Goal: Communication & Community: Answer question/provide support

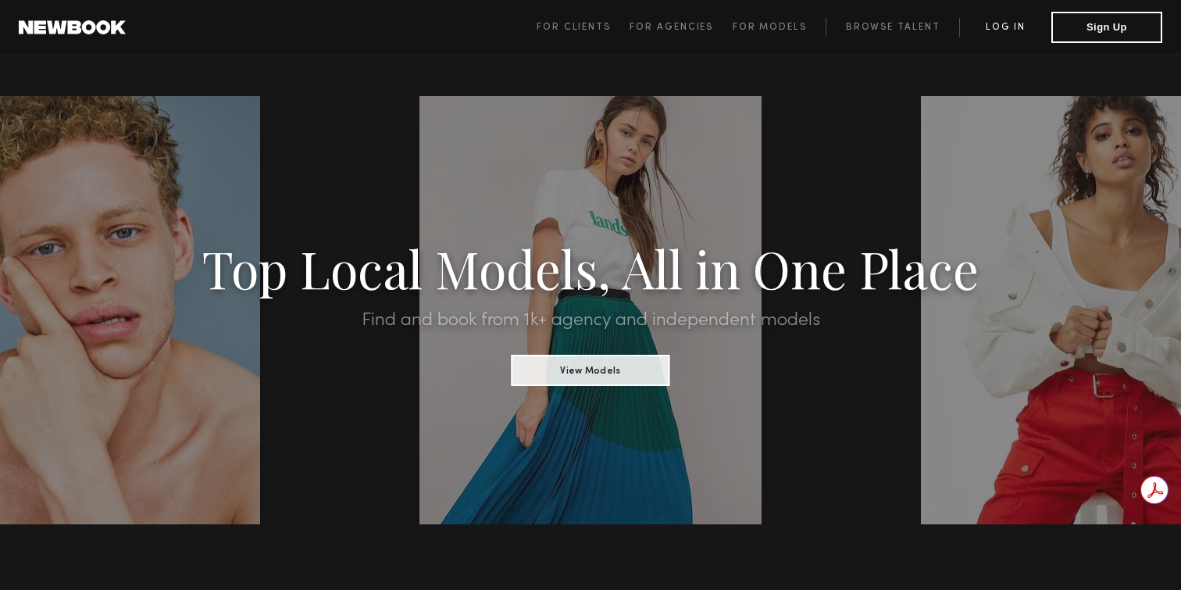
click at [1006, 30] on link "Log in" at bounding box center [1005, 27] width 92 height 19
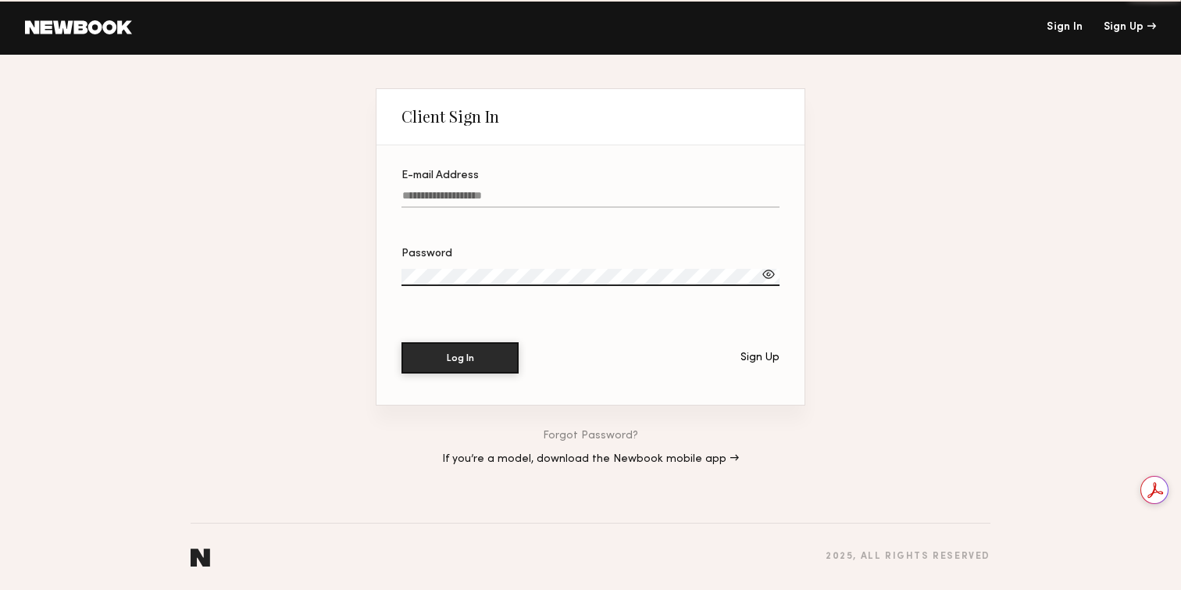
type input "**********"
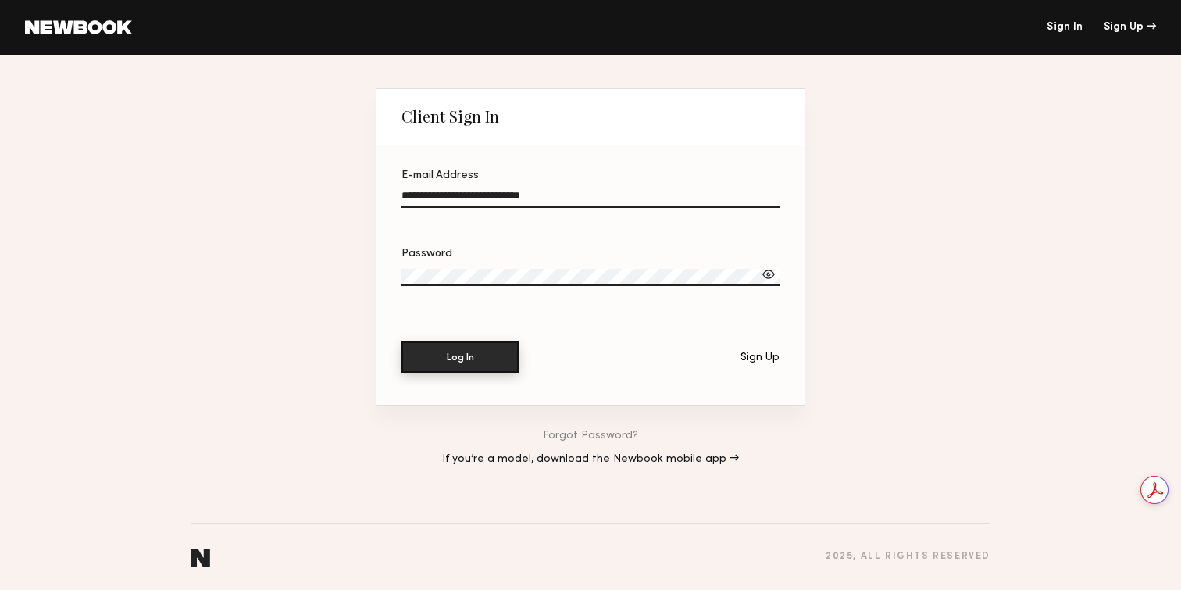
click at [450, 362] on button "Log In" at bounding box center [459, 356] width 117 height 31
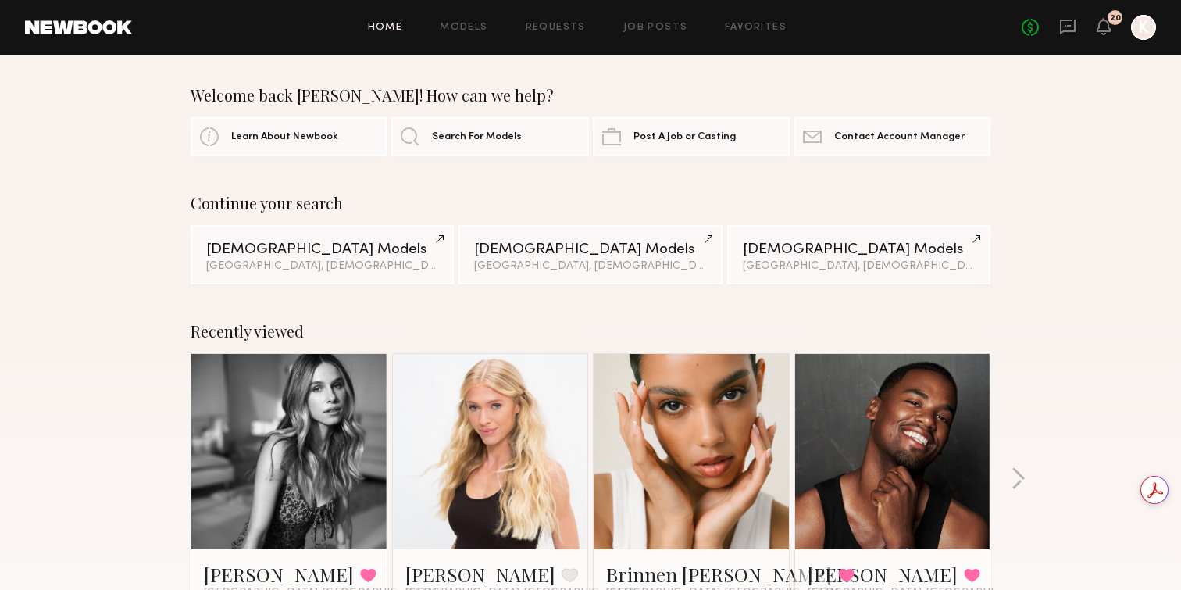
click at [650, 20] on div "Home Models Requests Job Posts Favorites Sign Out No fees up to $5,000 20 K" at bounding box center [644, 27] width 1024 height 25
click at [657, 28] on link "Job Posts" at bounding box center [655, 28] width 65 height 10
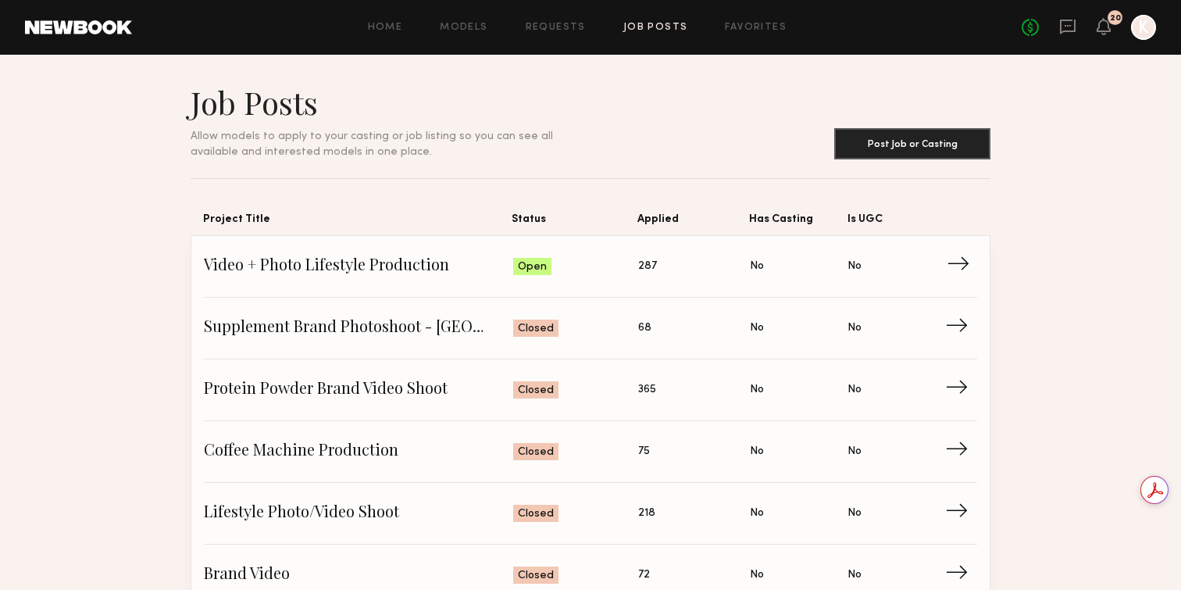
click at [310, 262] on span "Video + Photo Lifestyle Production" at bounding box center [358, 266] width 309 height 23
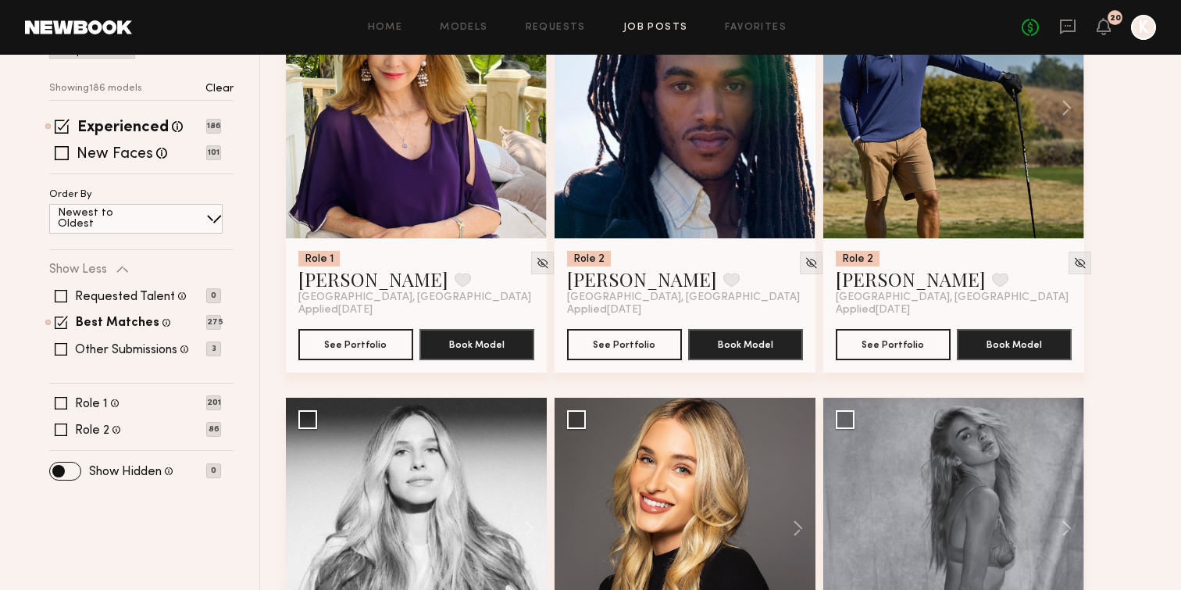
scroll to position [313, 0]
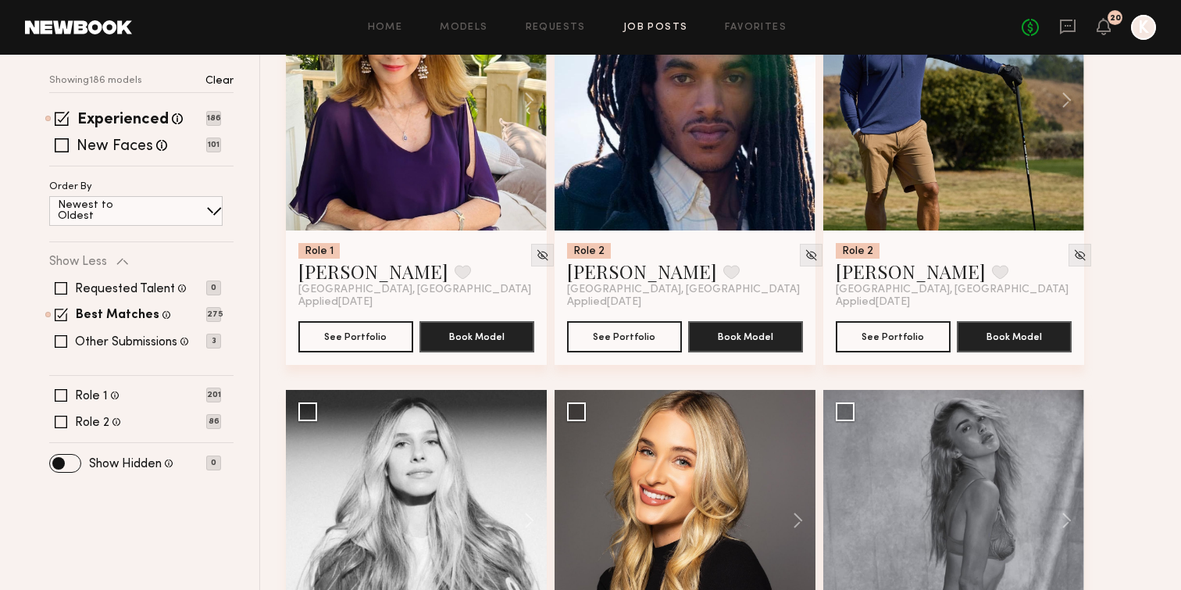
click at [208, 215] on span at bounding box center [214, 211] width 16 height 16
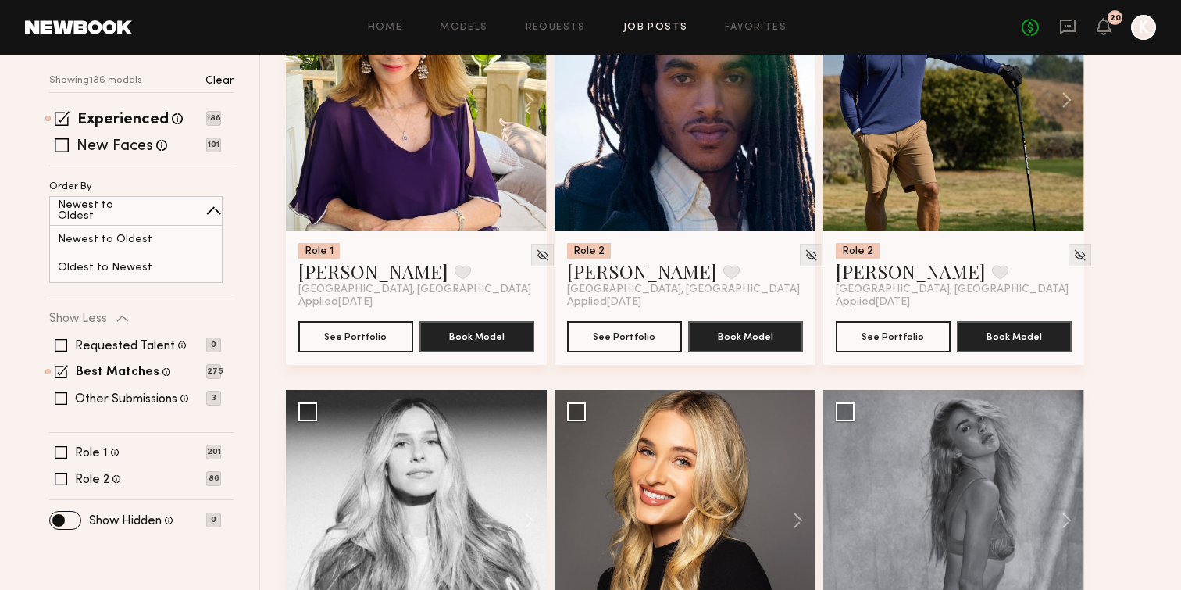
click at [208, 215] on span at bounding box center [214, 211] width 16 height 16
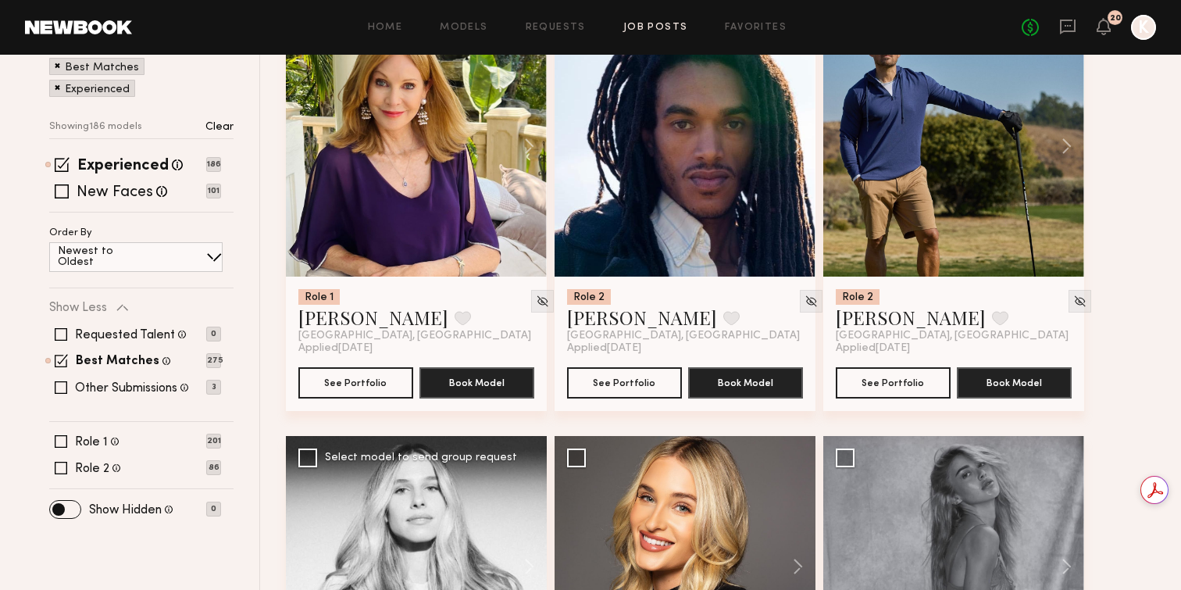
scroll to position [0, 0]
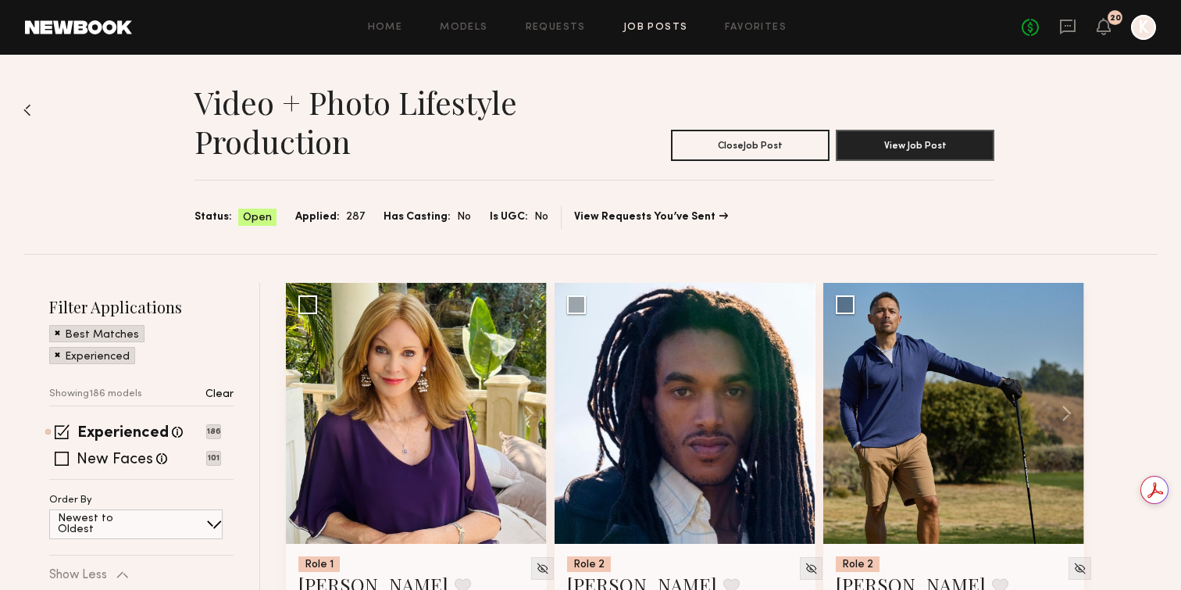
click at [756, 15] on div "Home Models Requests Job Posts Favorites Sign Out No fees up to $5,000 20 K" at bounding box center [644, 27] width 1024 height 25
click at [754, 31] on link "Favorites" at bounding box center [756, 28] width 62 height 10
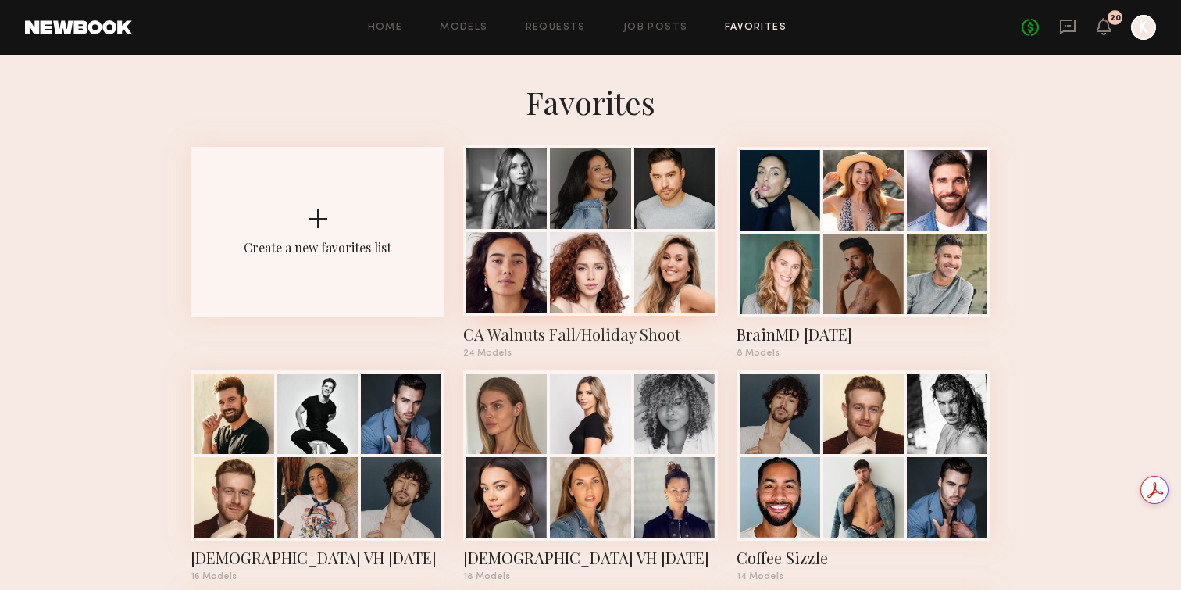
click at [546, 247] on div at bounding box center [506, 272] width 80 height 80
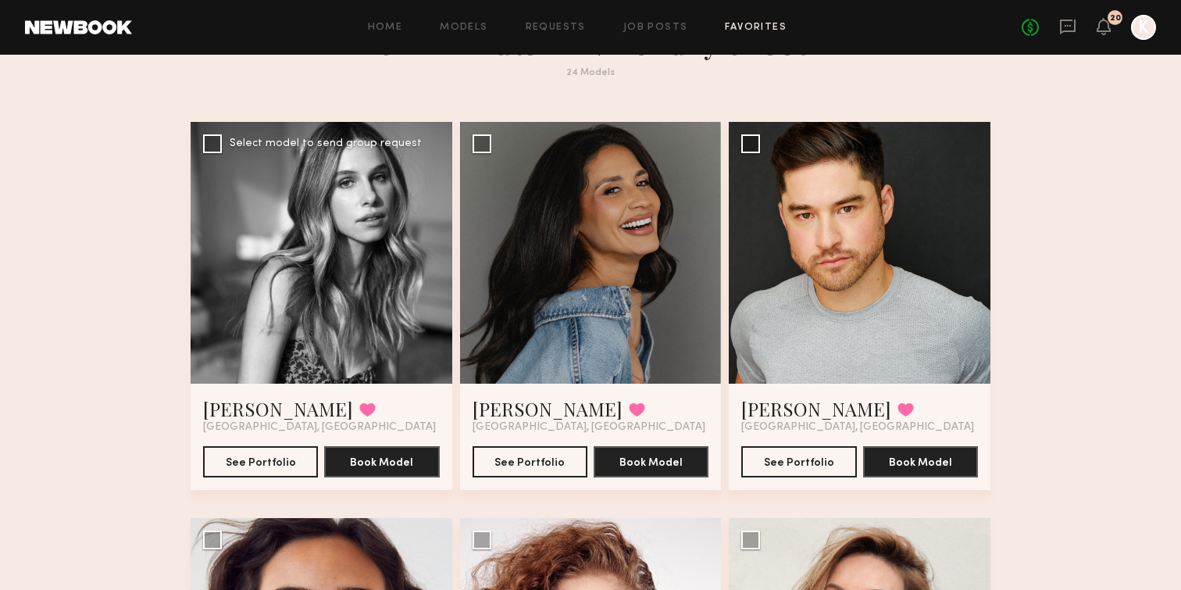
scroll to position [69, 0]
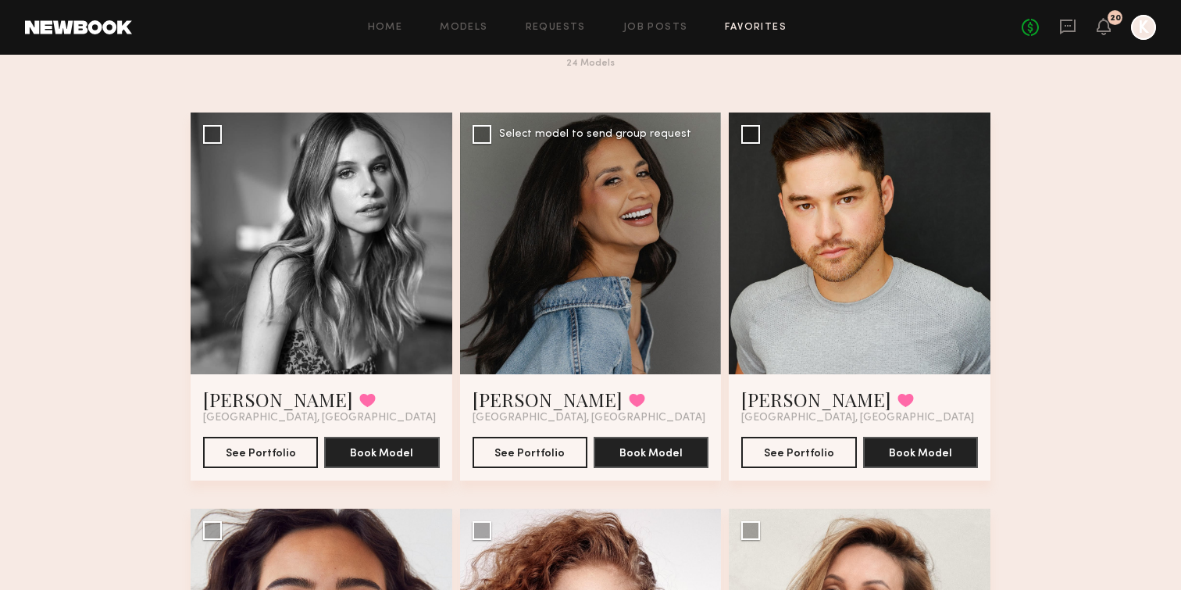
click at [530, 247] on div at bounding box center [591, 243] width 262 height 262
click at [572, 244] on div at bounding box center [591, 243] width 262 height 262
click at [533, 454] on button "See Portfolio" at bounding box center [529, 451] width 115 height 31
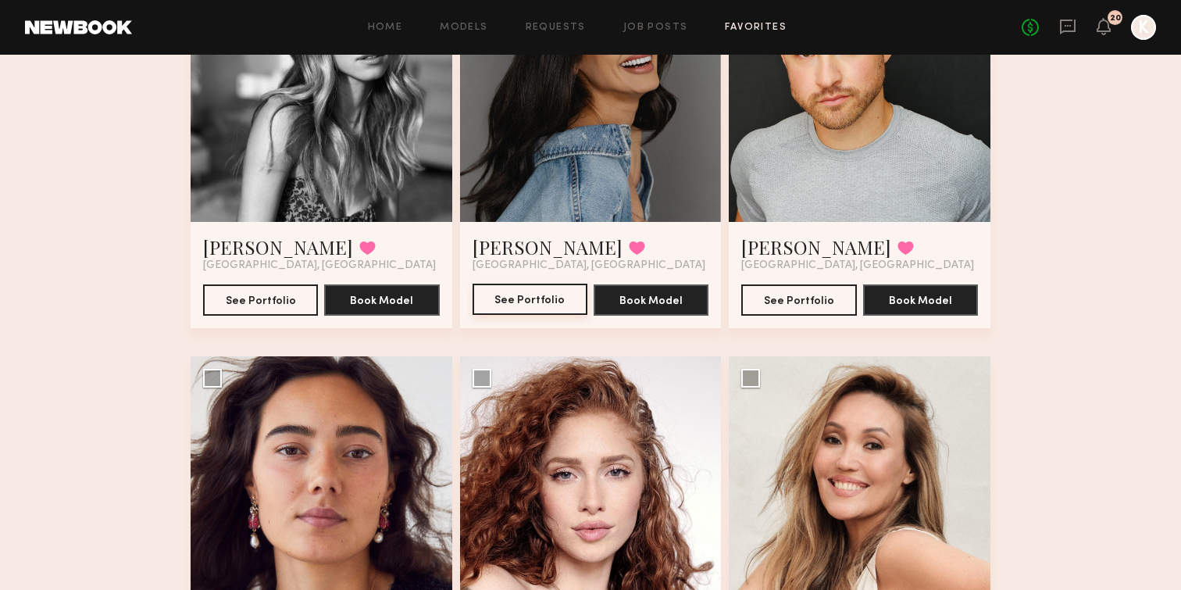
scroll to position [0, 0]
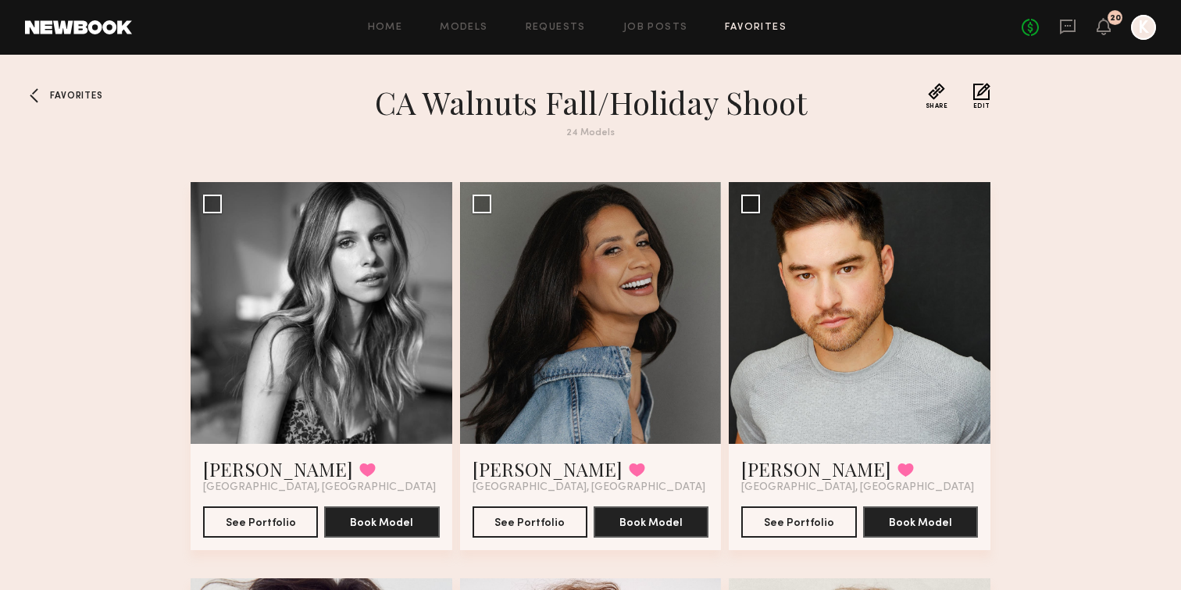
click at [74, 92] on span "Favorites" at bounding box center [76, 95] width 52 height 9
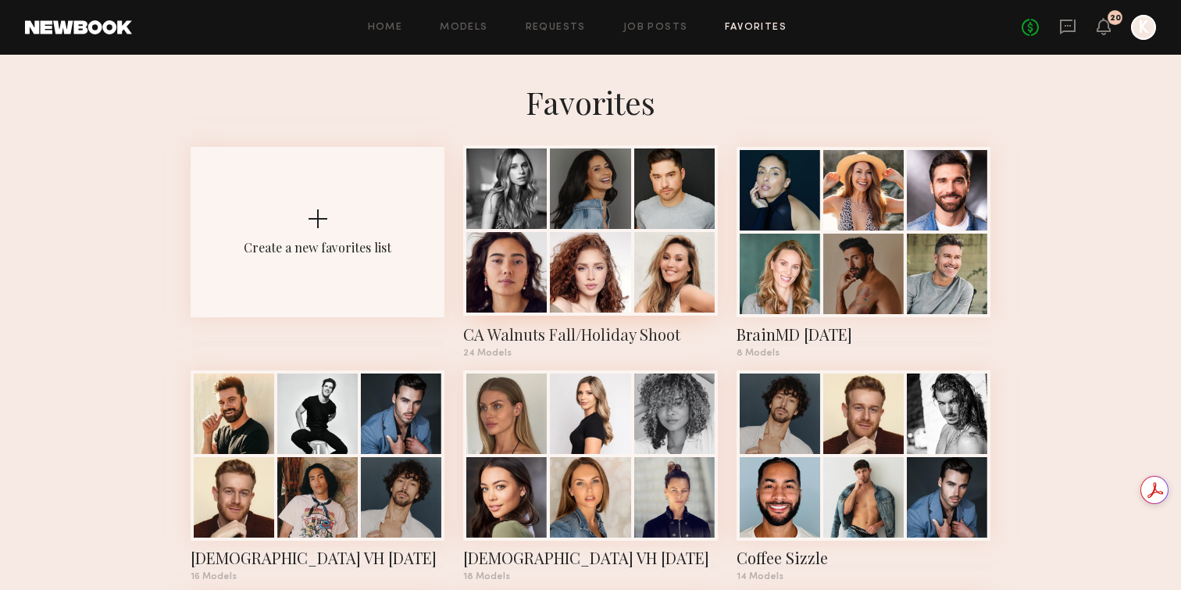
click at [504, 255] on div at bounding box center [506, 272] width 80 height 80
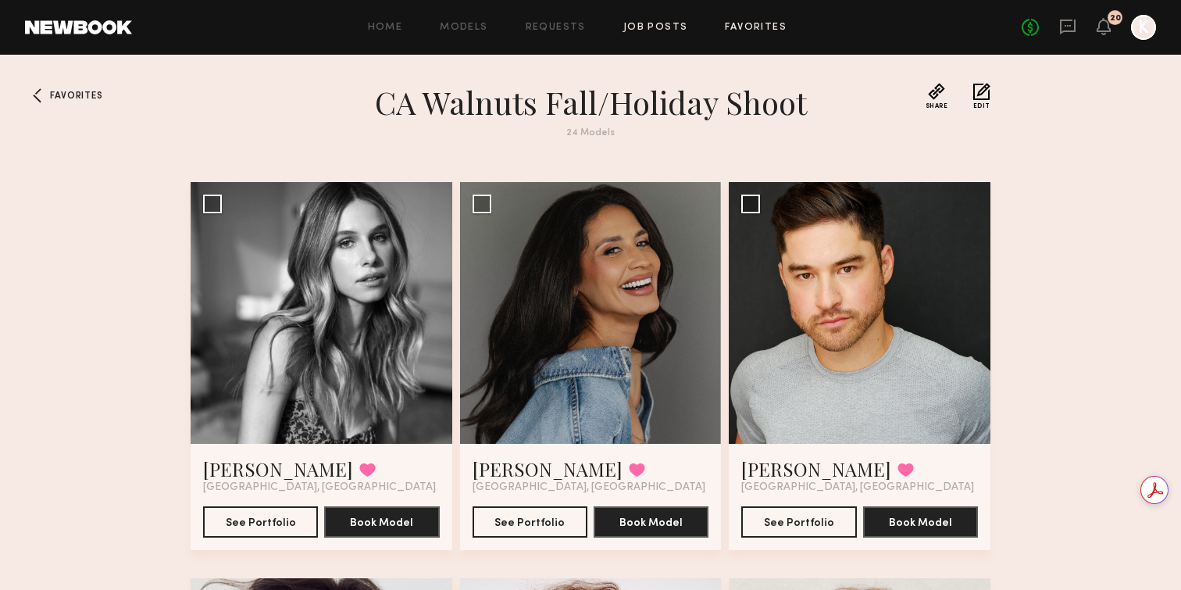
click at [636, 28] on link "Job Posts" at bounding box center [655, 28] width 65 height 10
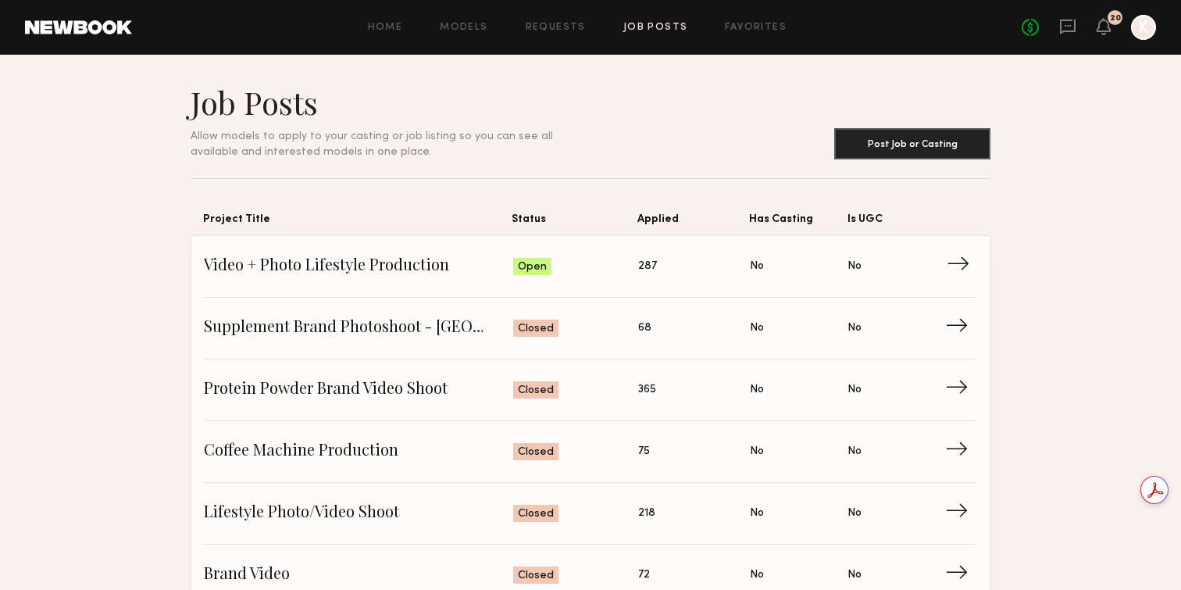
click at [436, 264] on span "Video + Photo Lifestyle Production" at bounding box center [358, 266] width 309 height 23
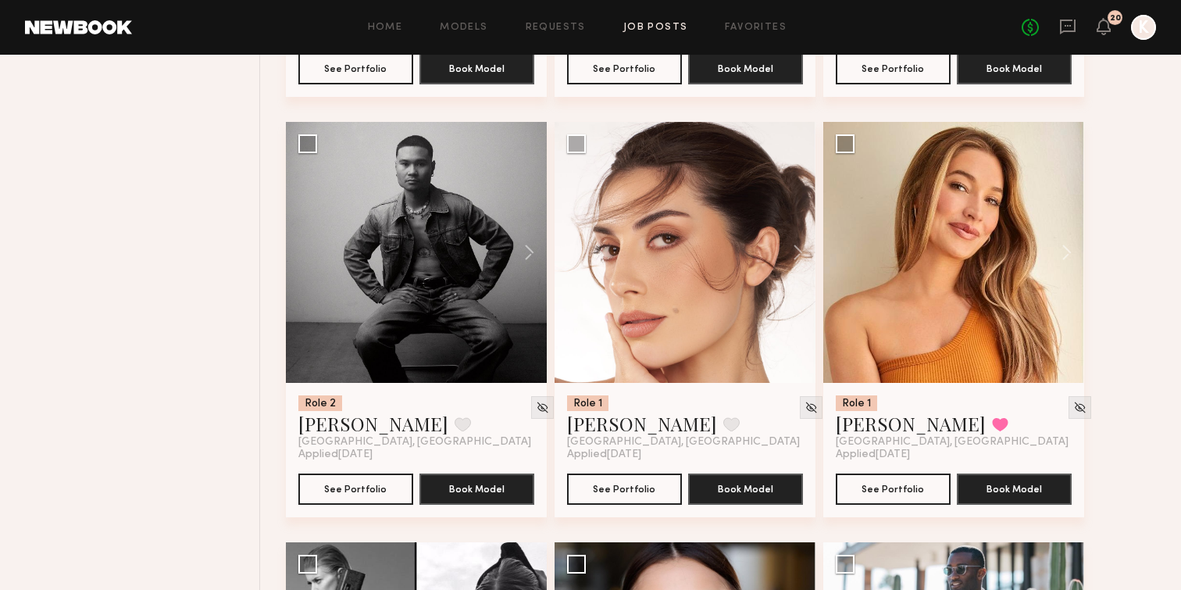
scroll to position [1434, 0]
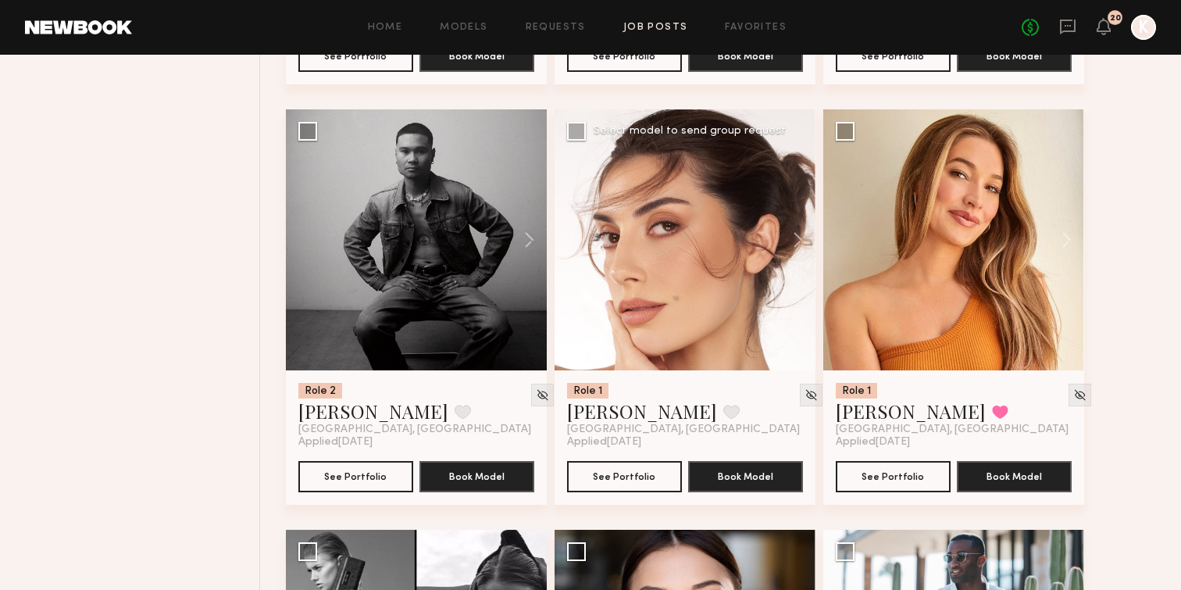
click at [685, 246] on div at bounding box center [684, 239] width 261 height 261
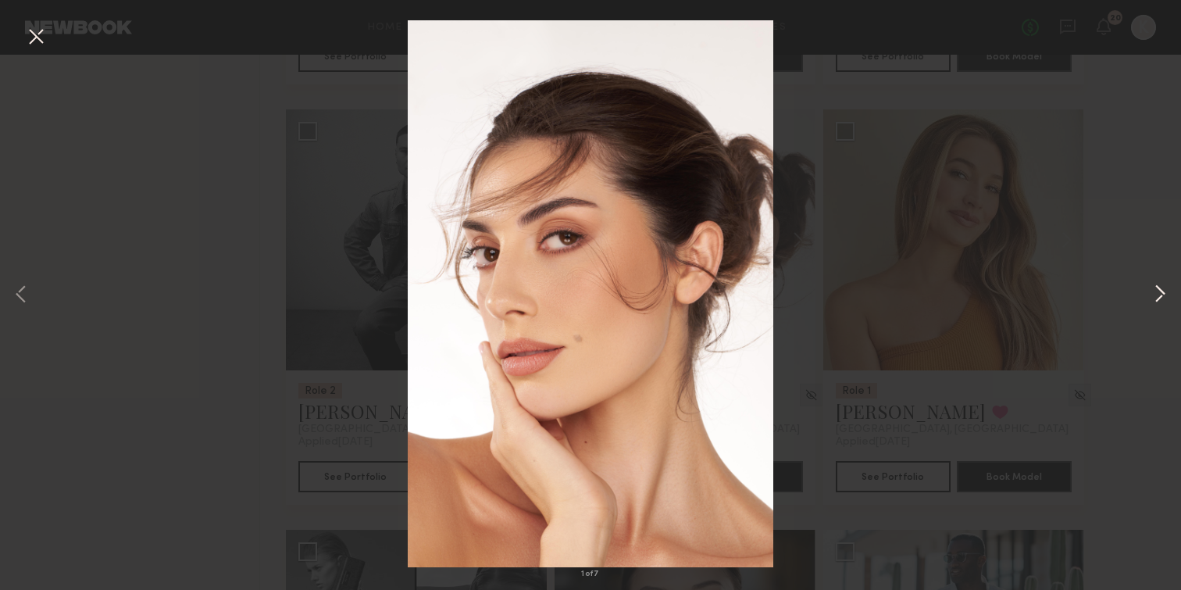
click at [1153, 295] on button at bounding box center [1159, 295] width 19 height 472
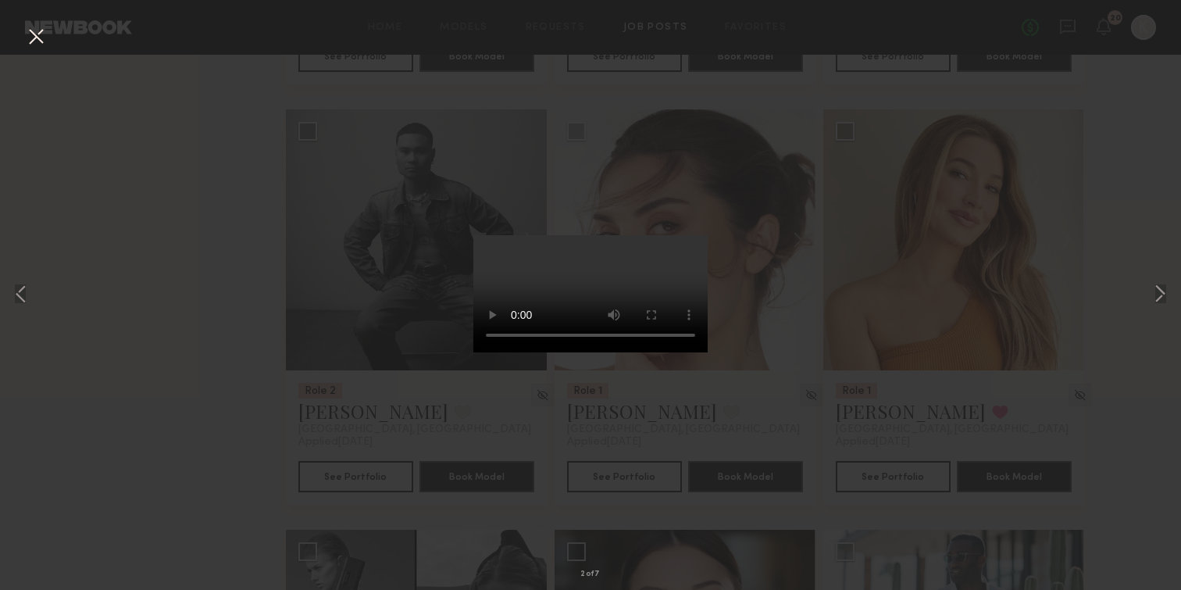
click at [36, 36] on button at bounding box center [35, 37] width 25 height 28
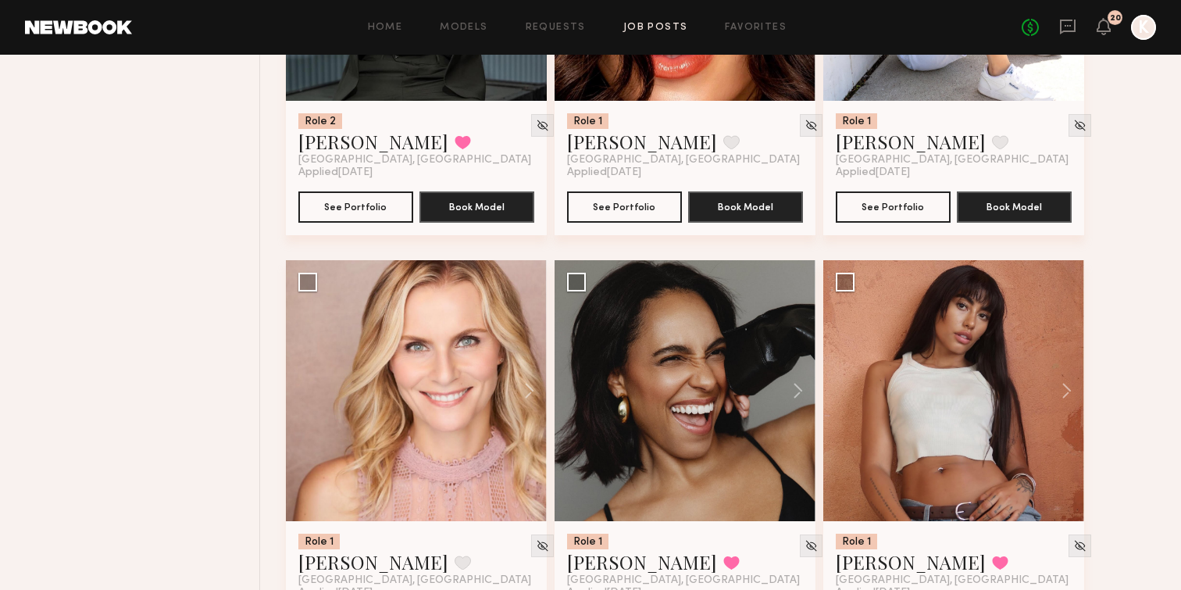
scroll to position [2966, 0]
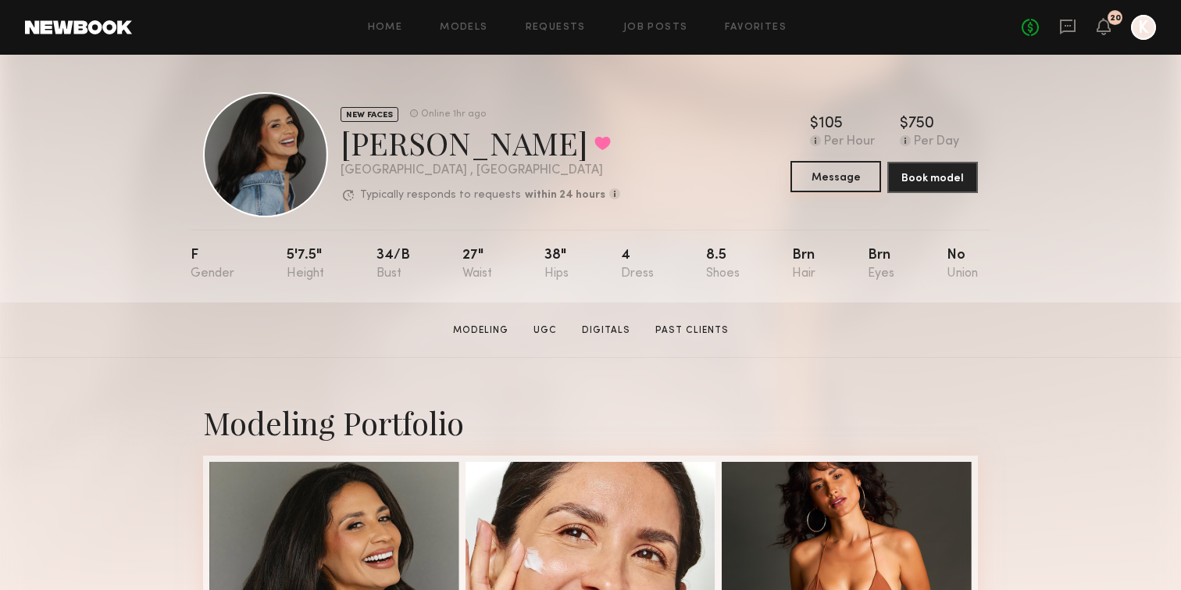
click at [839, 180] on button "Message" at bounding box center [835, 176] width 91 height 31
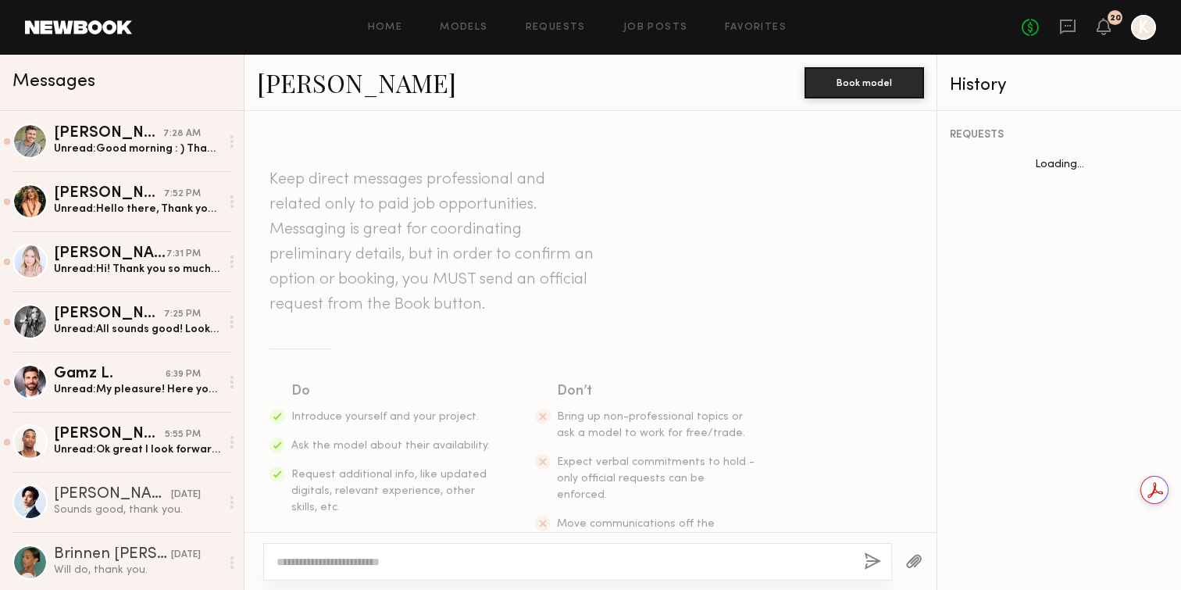
scroll to position [778, 0]
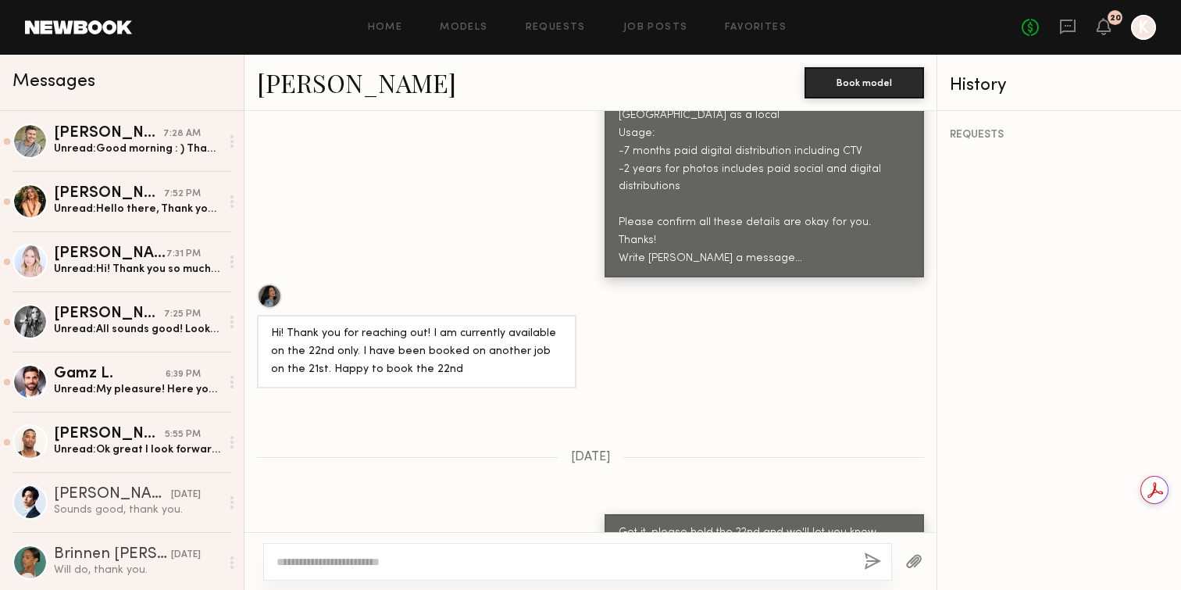
click at [442, 554] on textarea at bounding box center [563, 562] width 575 height 16
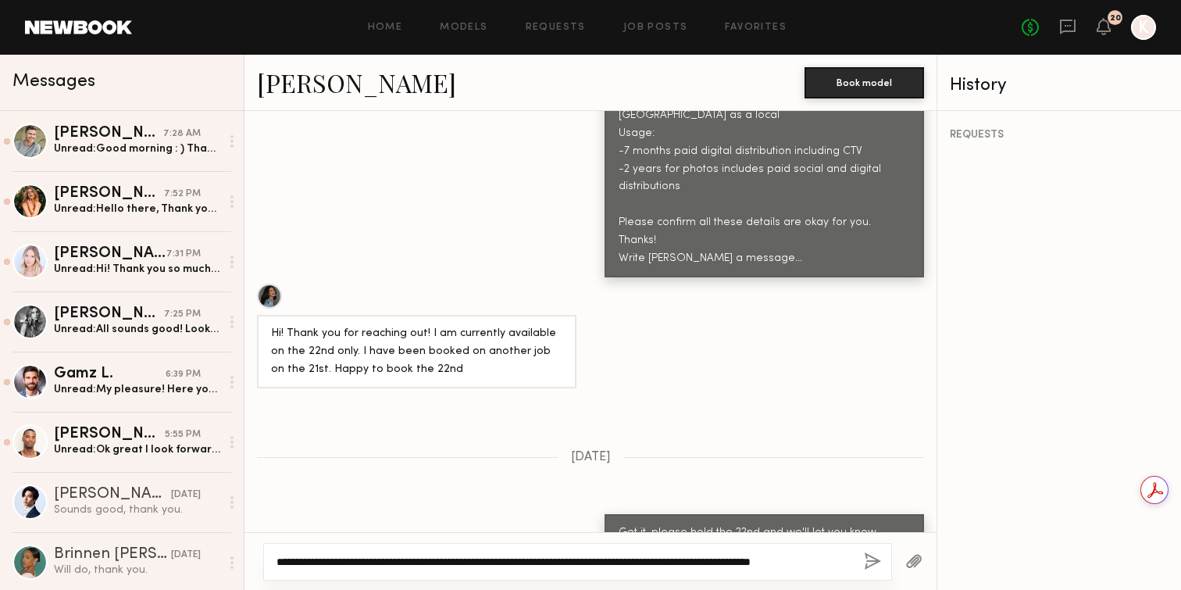
scroll to position [778, 0]
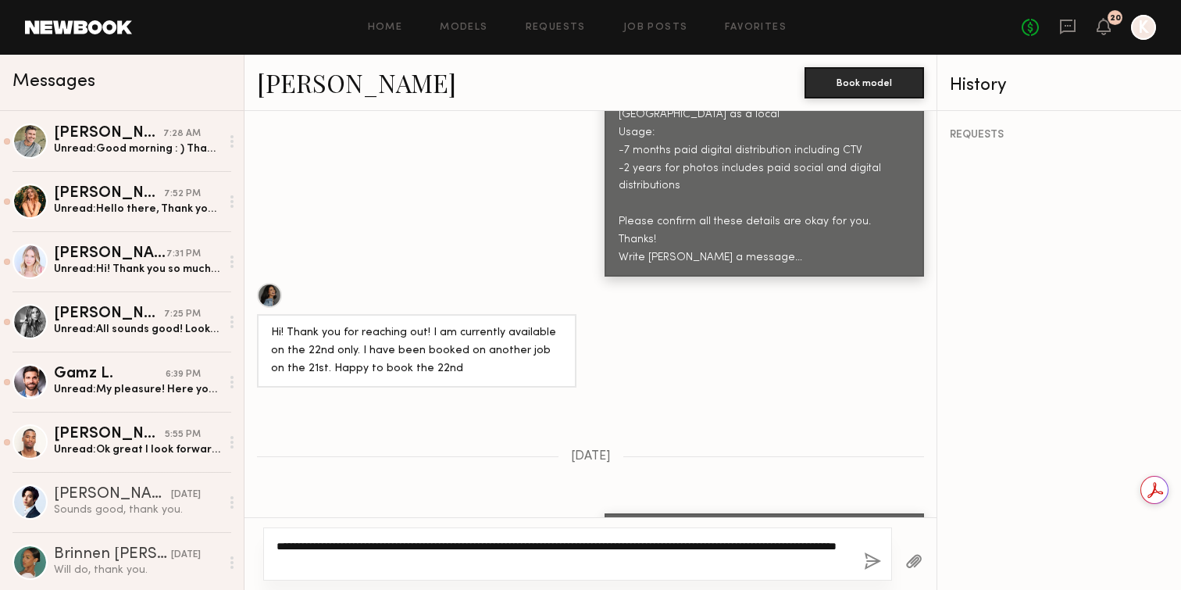
type textarea "**********"
click at [876, 562] on button "button" at bounding box center [872, 562] width 17 height 20
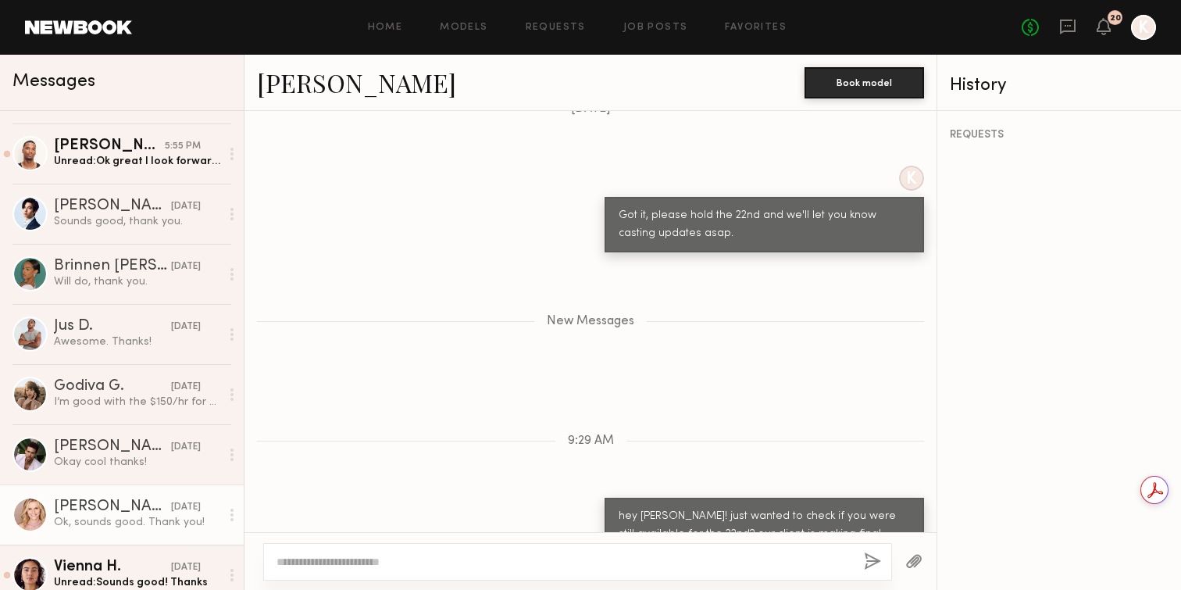
scroll to position [0, 0]
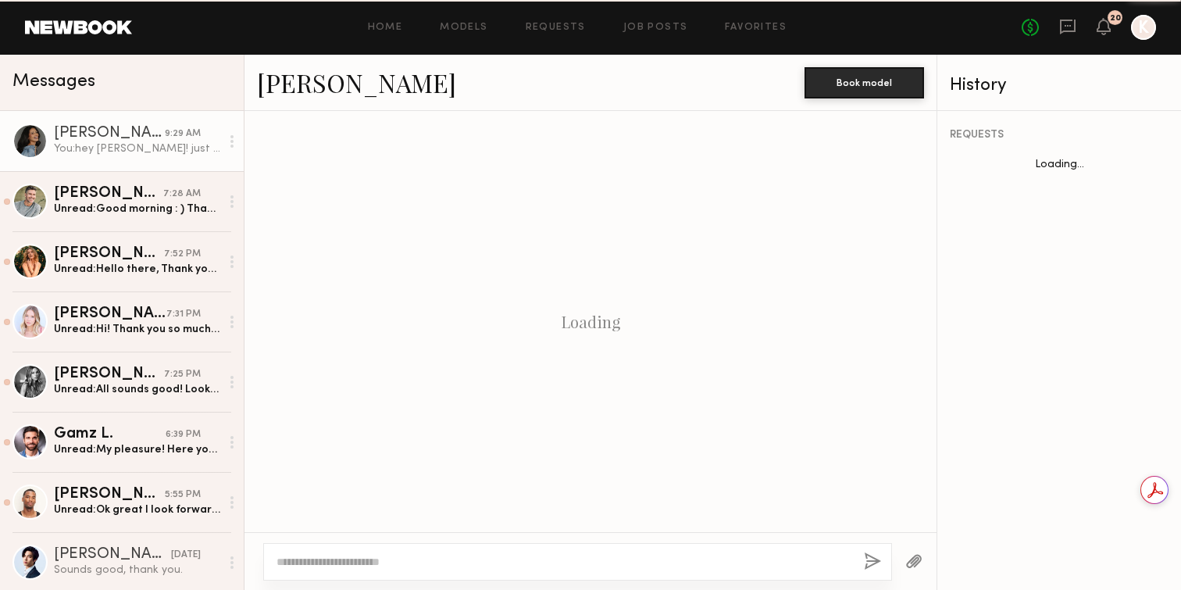
scroll to position [1007, 0]
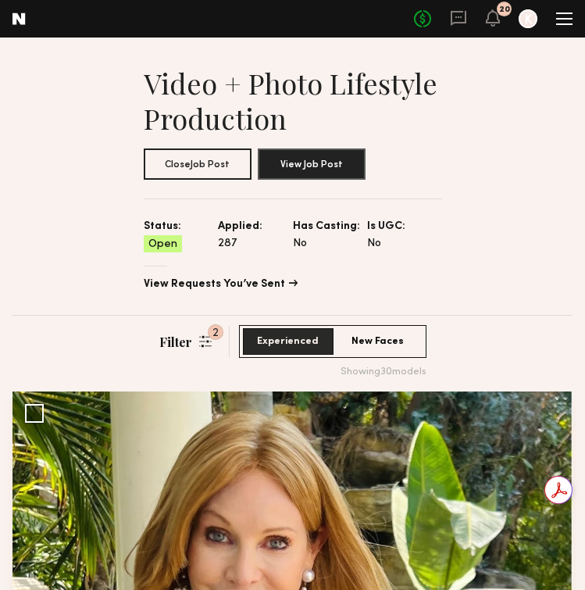
click at [500, 20] on div "No fees up to $5,000 20 K" at bounding box center [493, 19] width 159 height 20
click at [492, 20] on icon at bounding box center [492, 17] width 12 height 11
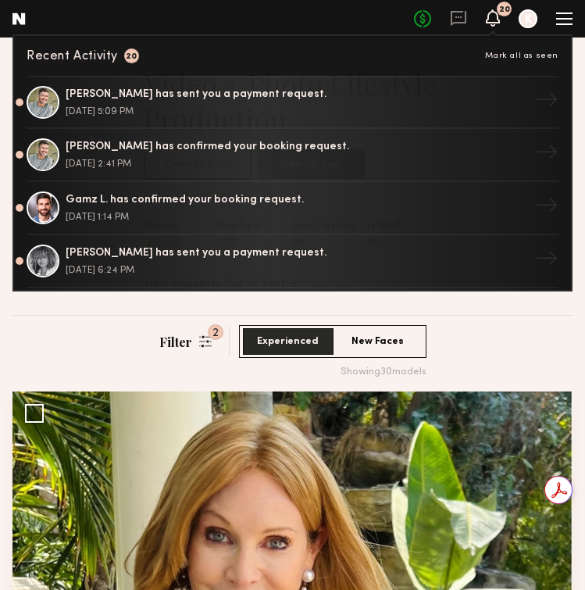
click at [492, 20] on icon at bounding box center [492, 17] width 12 height 11
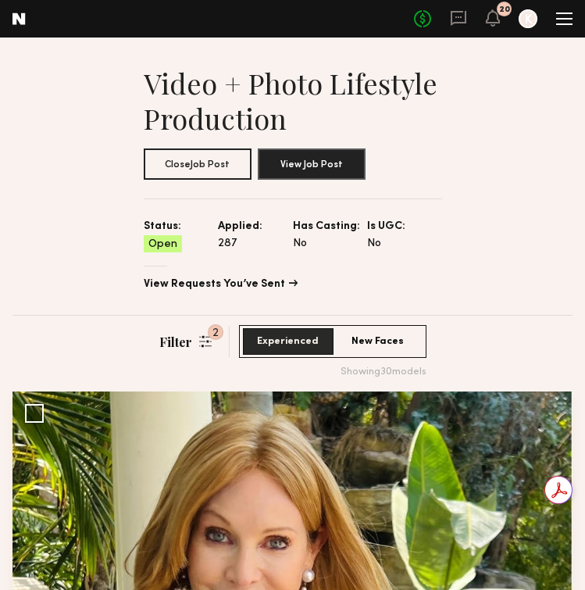
click at [563, 23] on div at bounding box center [564, 24] width 16 height 2
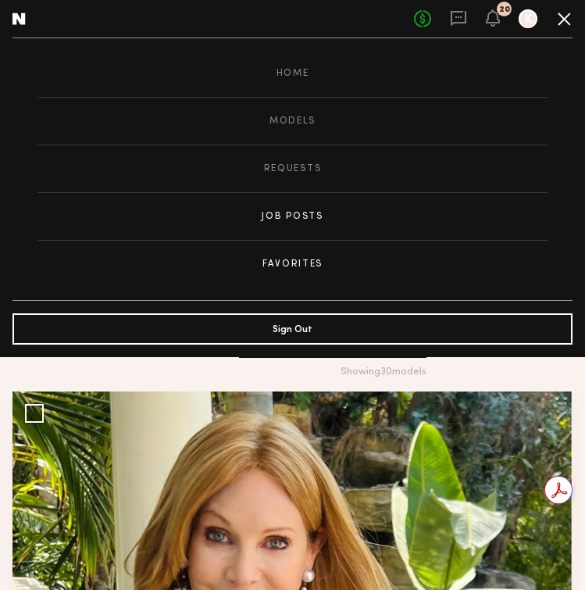
click at [319, 265] on link "Favorites" at bounding box center [292, 263] width 510 height 47
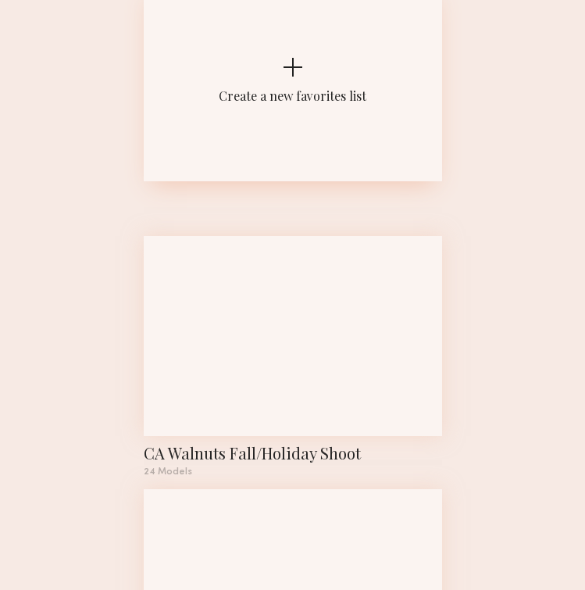
scroll to position [152, 0]
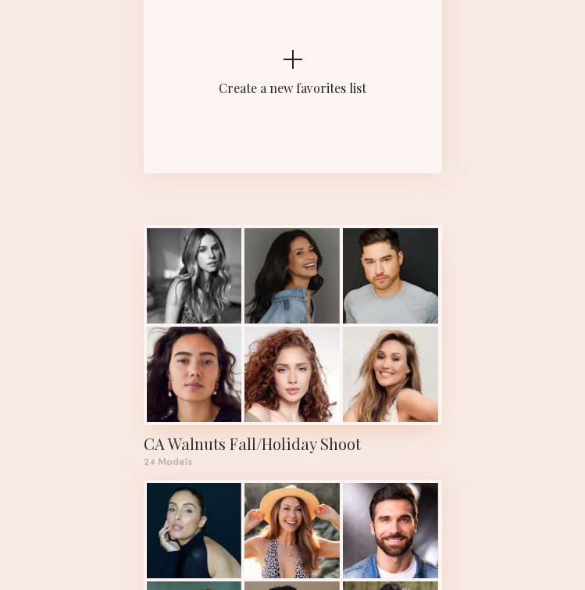
click at [309, 276] on div at bounding box center [291, 275] width 95 height 95
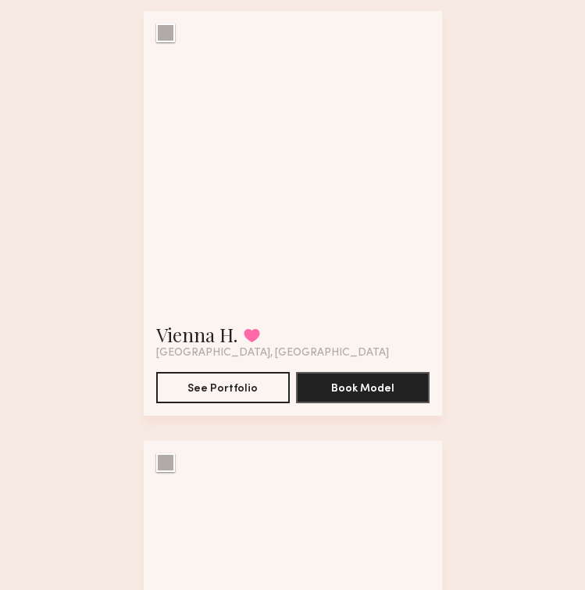
scroll to position [1515, 0]
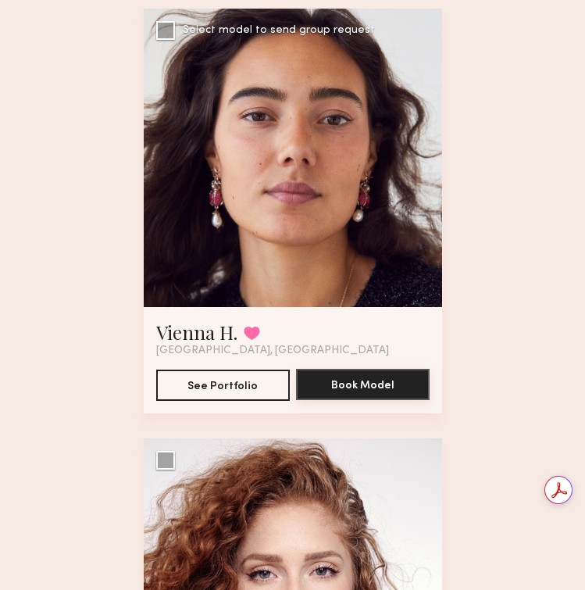
click at [354, 383] on button "Book Model" at bounding box center [363, 384] width 134 height 31
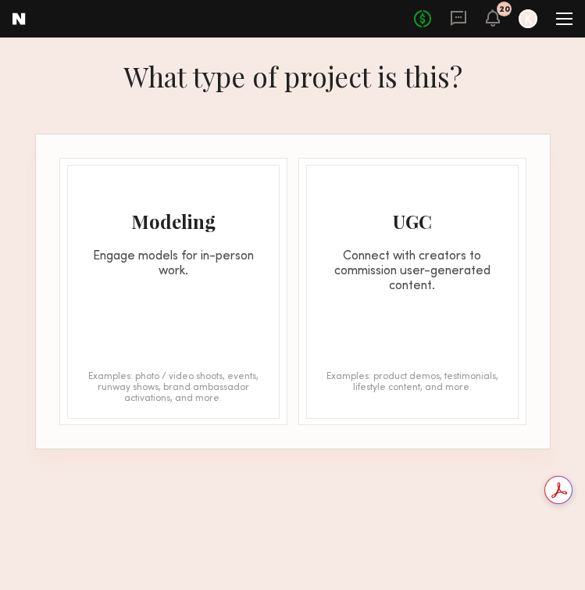
click at [160, 280] on div "Modeling Engage models for in-person work. Examples: photo / video shoots, even…" at bounding box center [173, 292] width 212 height 254
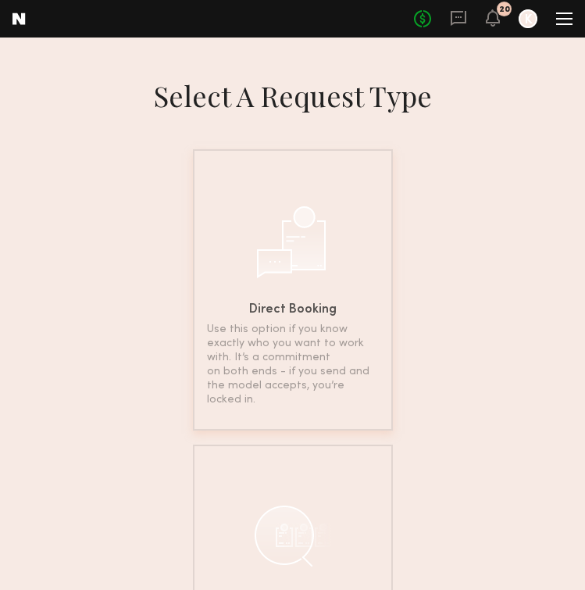
click at [280, 290] on div "Direct Booking Use this option if you know exactly who you want to work with. I…" at bounding box center [293, 289] width 200 height 281
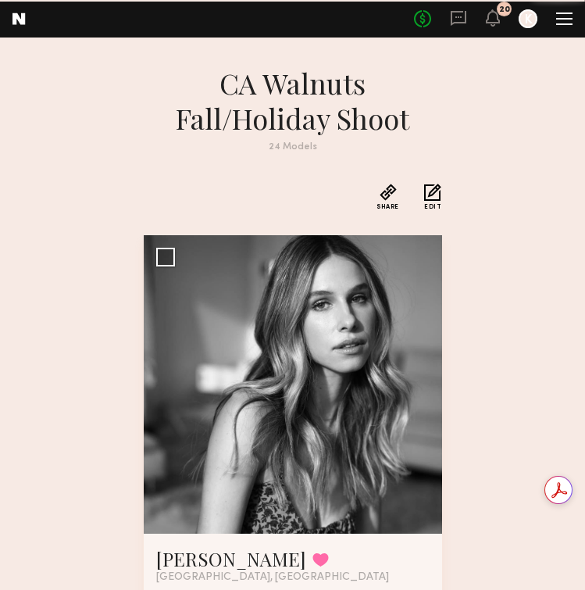
scroll to position [1515, 0]
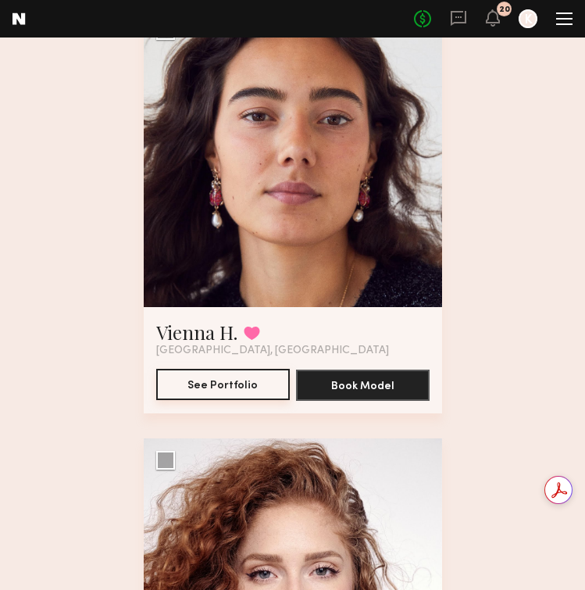
click at [228, 388] on button "See Portfolio" at bounding box center [223, 384] width 134 height 31
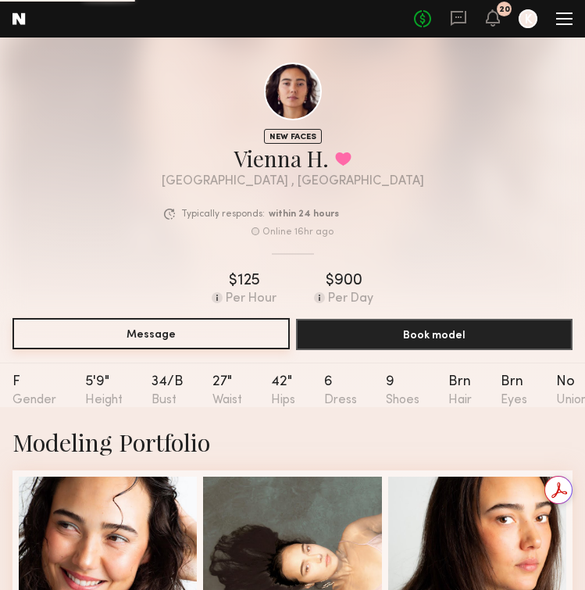
click at [175, 338] on button "Message" at bounding box center [150, 333] width 277 height 31
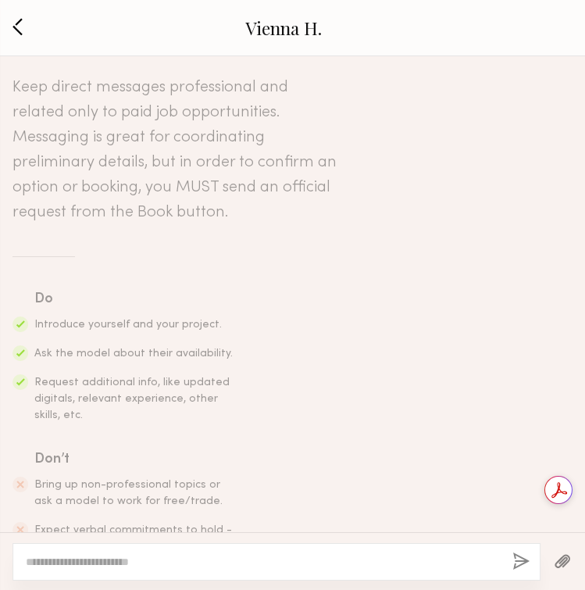
scroll to position [2677, 0]
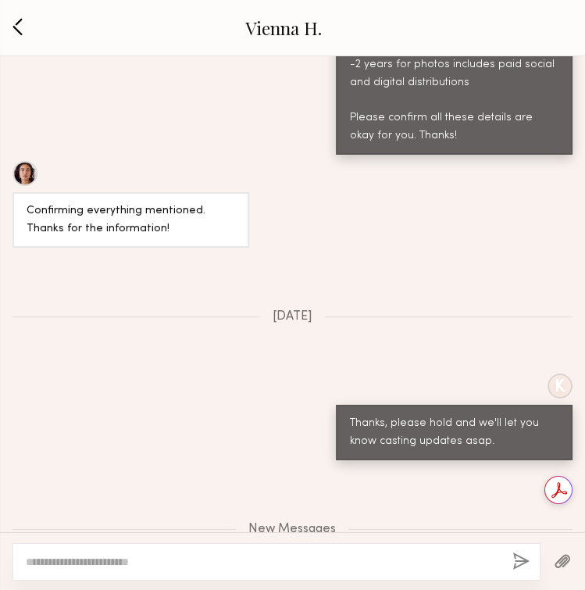
click at [201, 558] on textarea at bounding box center [263, 562] width 474 height 16
paste textarea "**********"
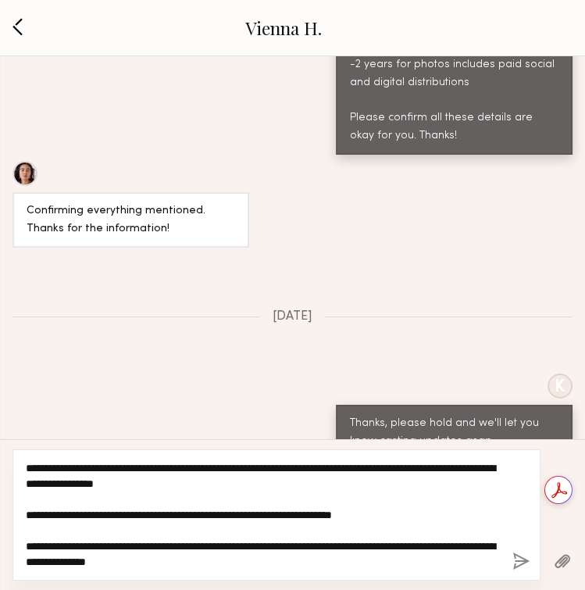
click at [275, 469] on textarea "**********" at bounding box center [263, 514] width 474 height 109
drag, startPoint x: 275, startPoint y: 469, endPoint x: 220, endPoint y: 468, distance: 54.7
drag, startPoint x: 397, startPoint y: 514, endPoint x: 333, endPoint y: 509, distance: 64.2
click at [338, 513] on textarea "**********" at bounding box center [263, 514] width 474 height 109
click at [244, 562] on textarea "**********" at bounding box center [263, 514] width 474 height 109
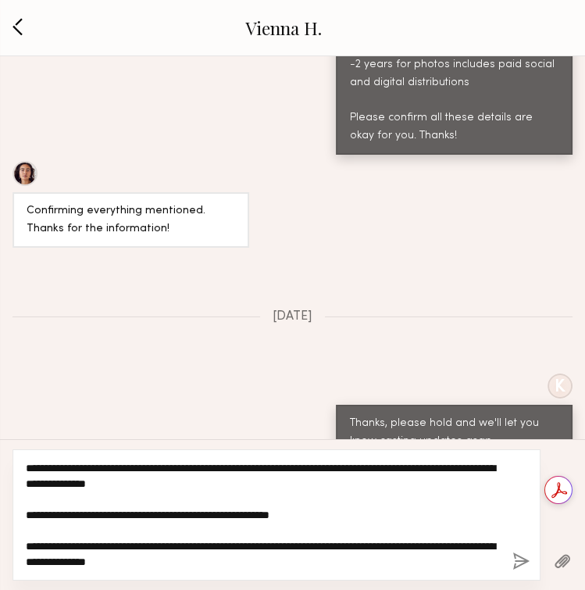
click at [253, 515] on textarea "**********" at bounding box center [263, 514] width 474 height 109
click at [240, 561] on textarea "**********" at bounding box center [263, 514] width 474 height 109
type textarea "**********"
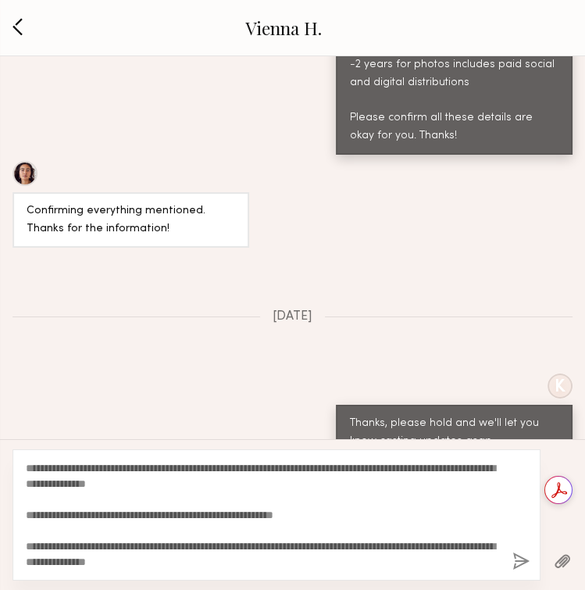
click at [520, 563] on button "button" at bounding box center [520, 562] width 17 height 20
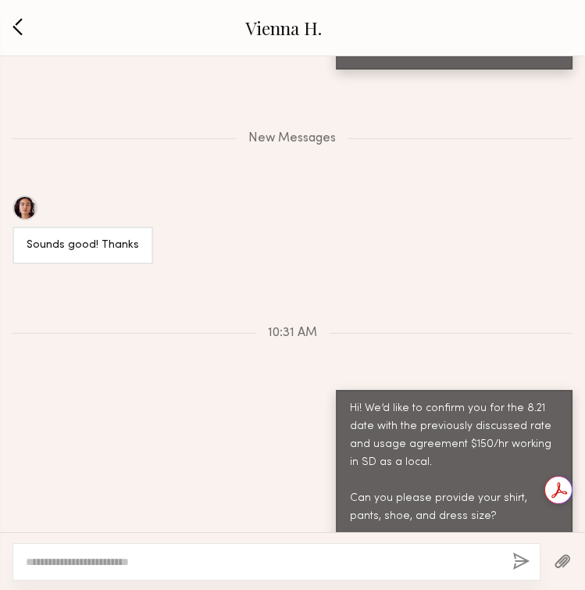
scroll to position [3183, 0]
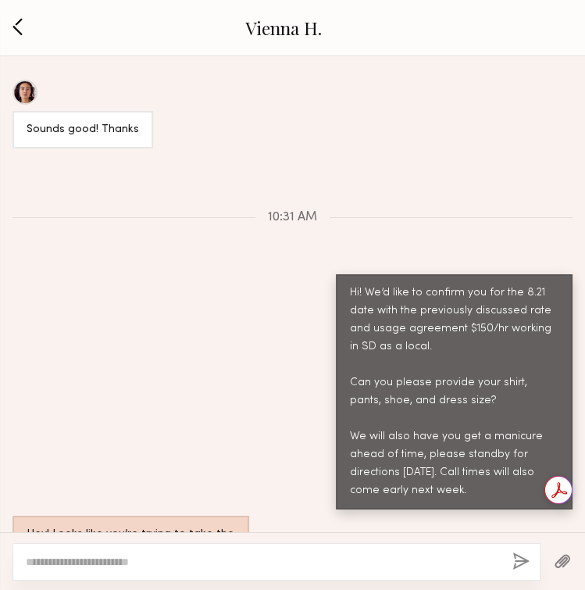
click at [19, 26] on button "button" at bounding box center [18, 27] width 19 height 21
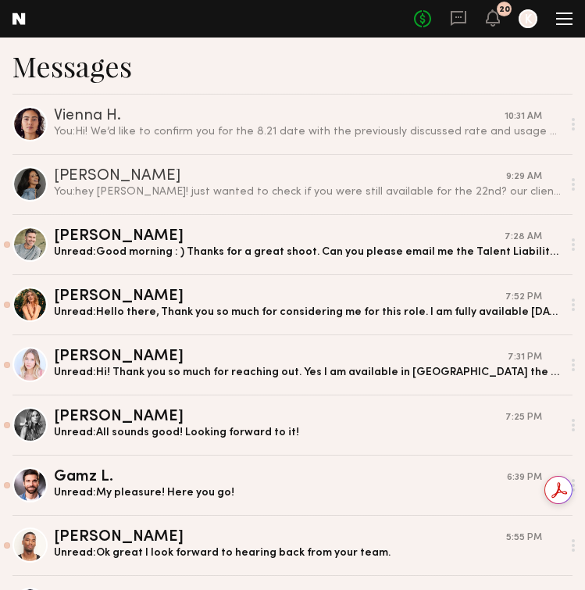
click at [559, 22] on div at bounding box center [564, 18] width 16 height 12
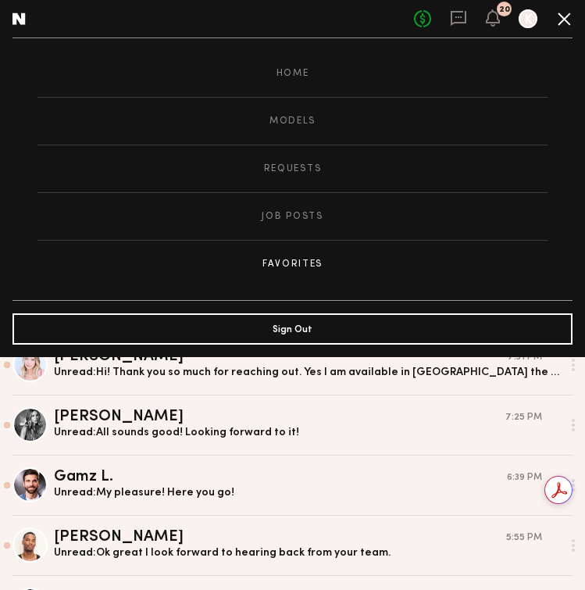
click at [301, 255] on link "Favorites" at bounding box center [292, 263] width 510 height 47
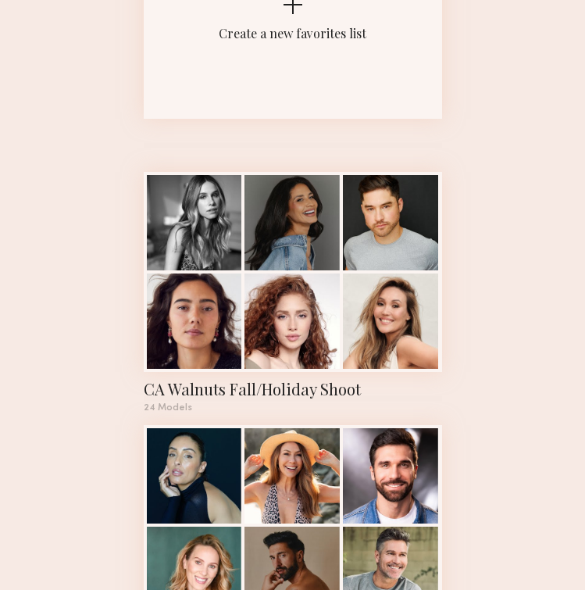
scroll to position [208, 0]
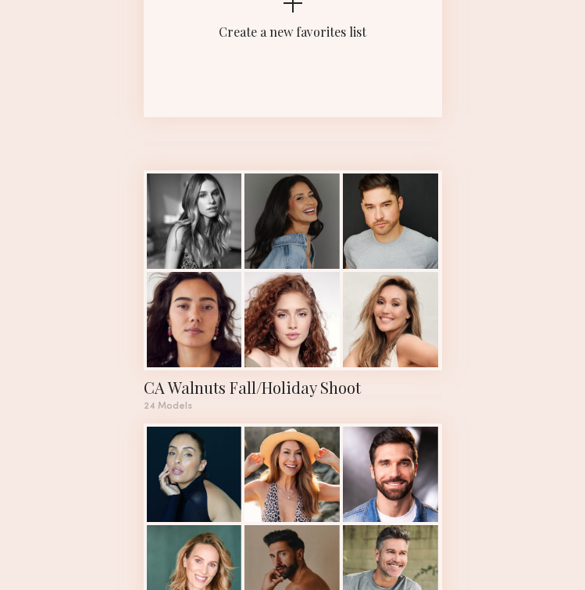
click at [282, 238] on div at bounding box center [291, 220] width 95 height 95
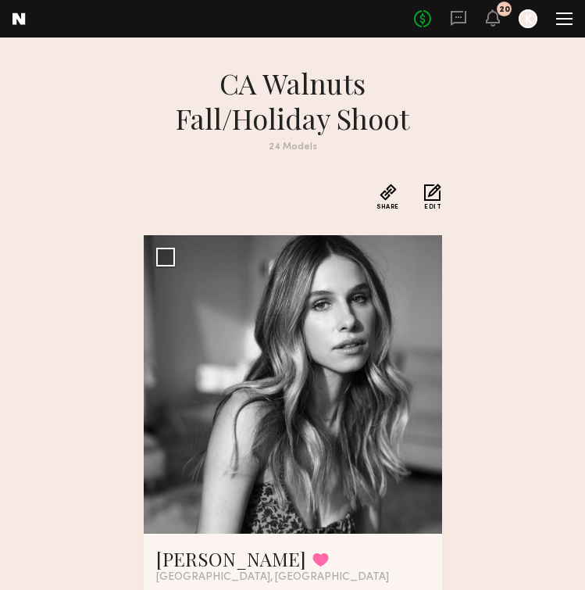
click at [567, 32] on header "Home Models Requests Job Posts Favorites Sign Out No fees up to $5,000 20 K" at bounding box center [292, 18] width 585 height 37
click at [566, 20] on div at bounding box center [564, 18] width 16 height 12
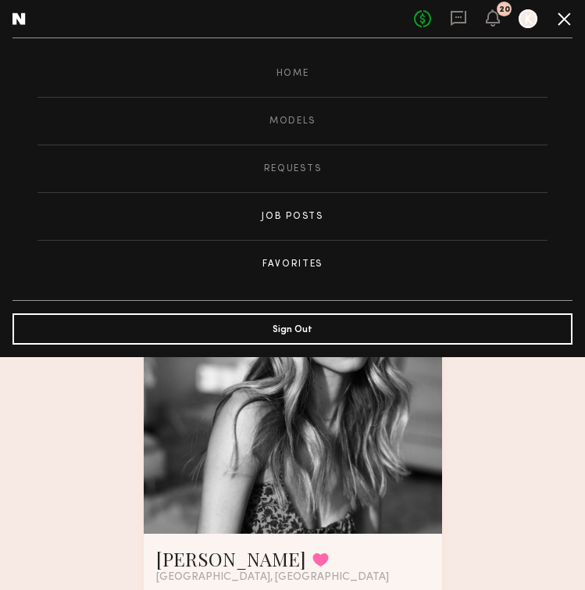
click at [303, 214] on link "Job Posts" at bounding box center [292, 216] width 510 height 47
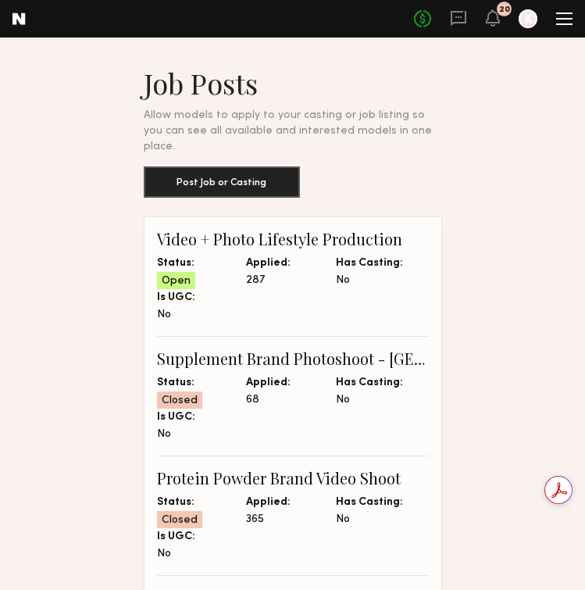
click at [240, 255] on span "Status: Open" at bounding box center [202, 272] width 90 height 34
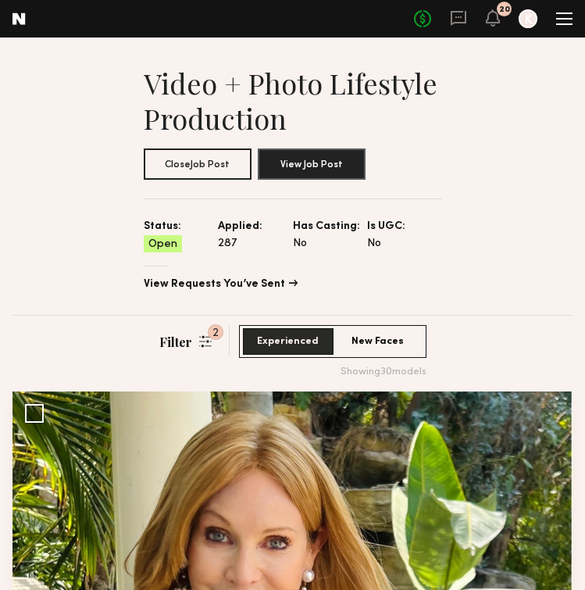
click at [189, 339] on p "Filter" at bounding box center [175, 341] width 33 height 16
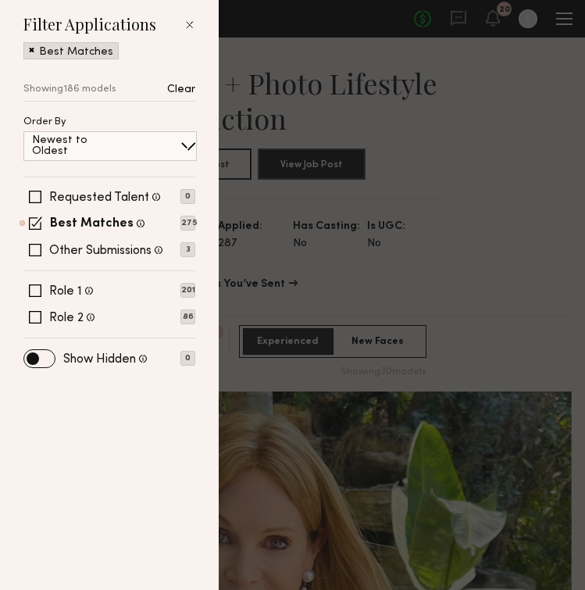
click at [188, 20] on span at bounding box center [189, 25] width 12 height 12
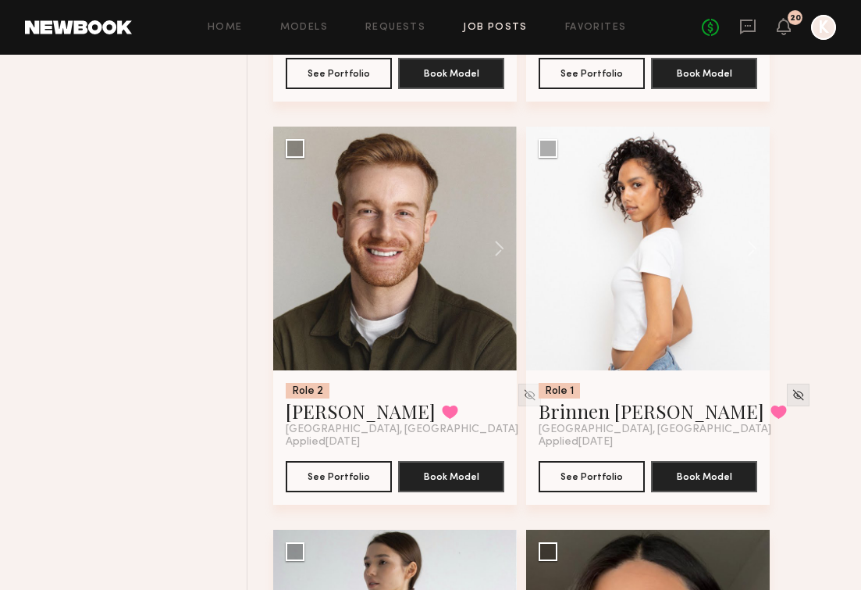
scroll to position [9422, 0]
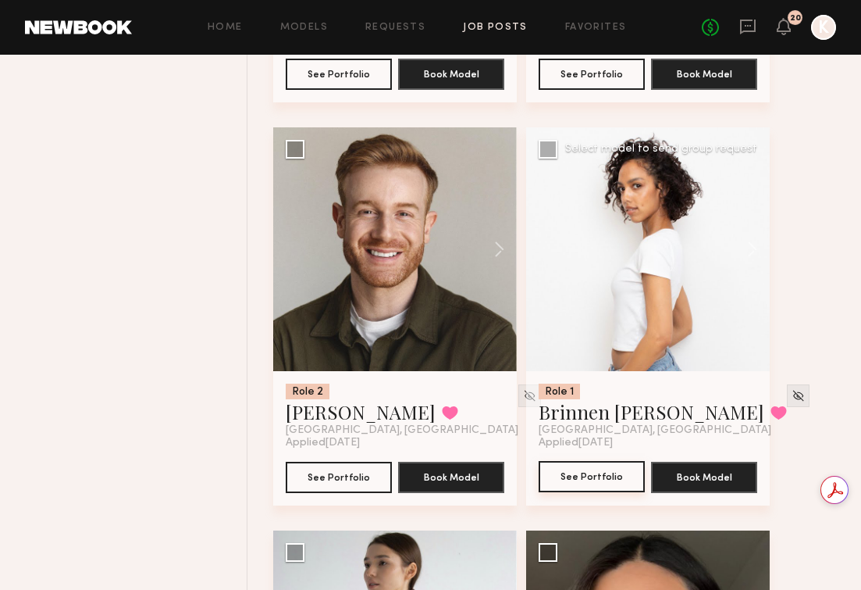
click at [584, 485] on button "See Portfolio" at bounding box center [592, 476] width 106 height 31
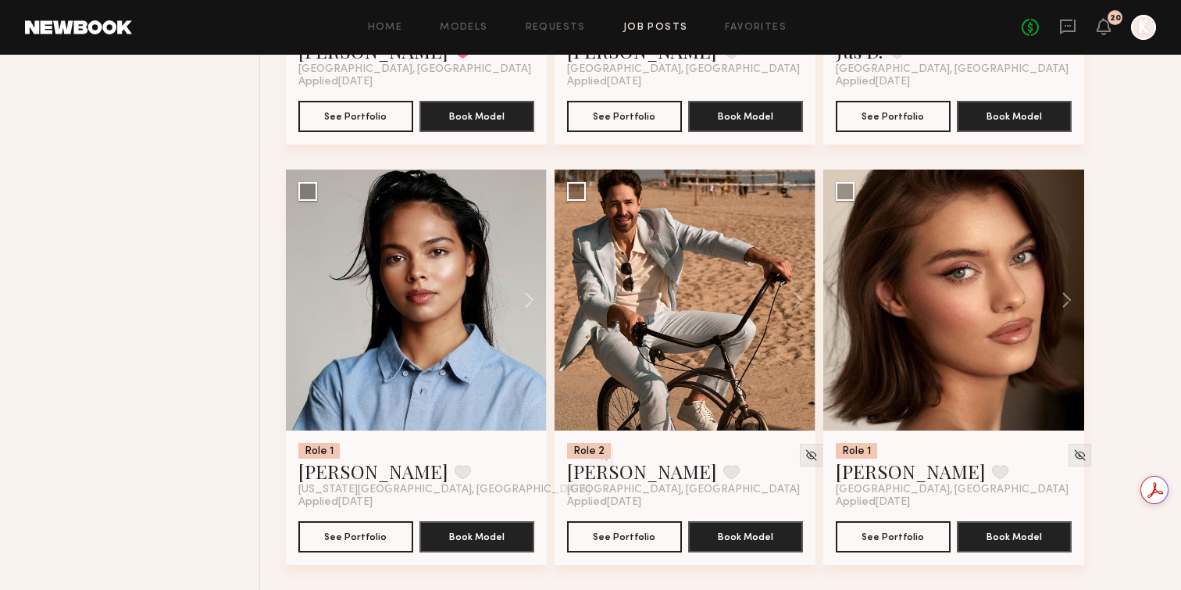
scroll to position [8118, 0]
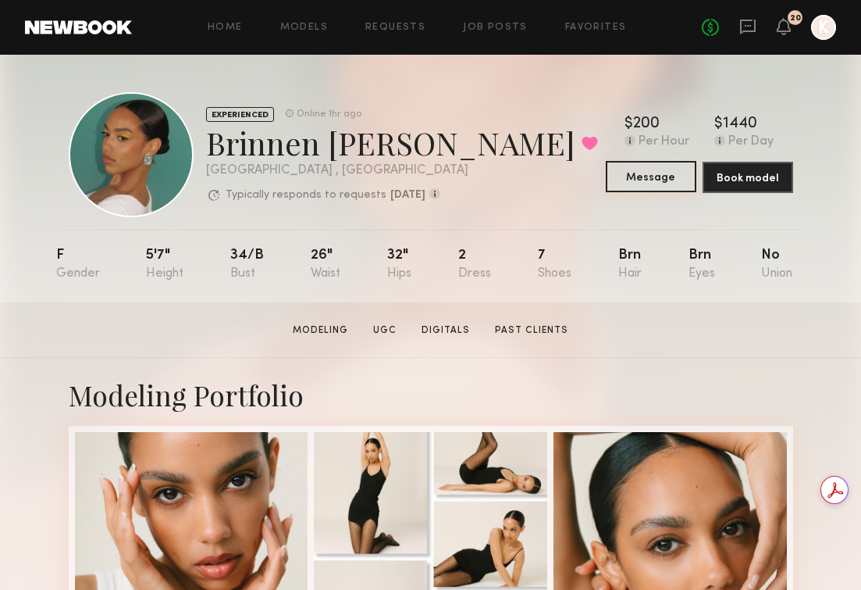
click at [643, 183] on button "Message" at bounding box center [651, 176] width 91 height 31
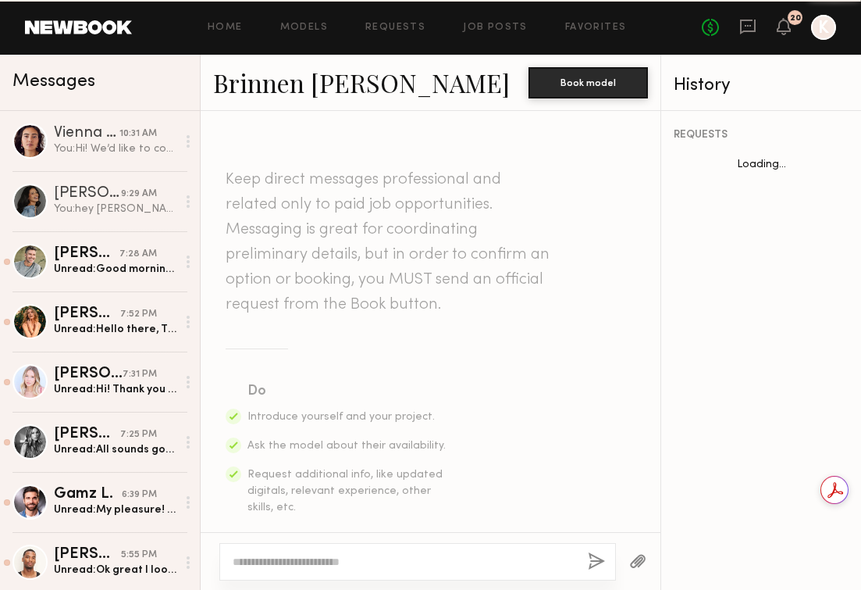
scroll to position [2845, 0]
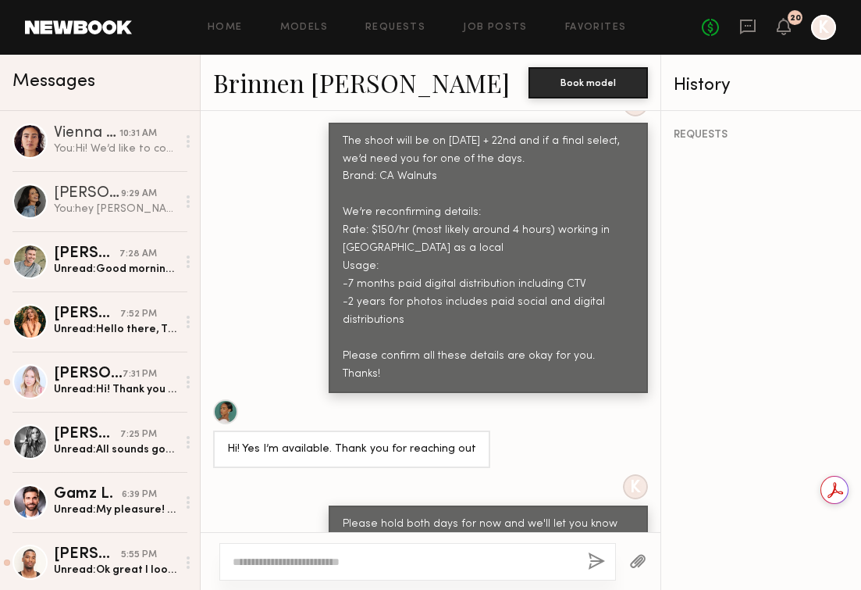
click at [339, 564] on textarea at bounding box center [404, 562] width 343 height 16
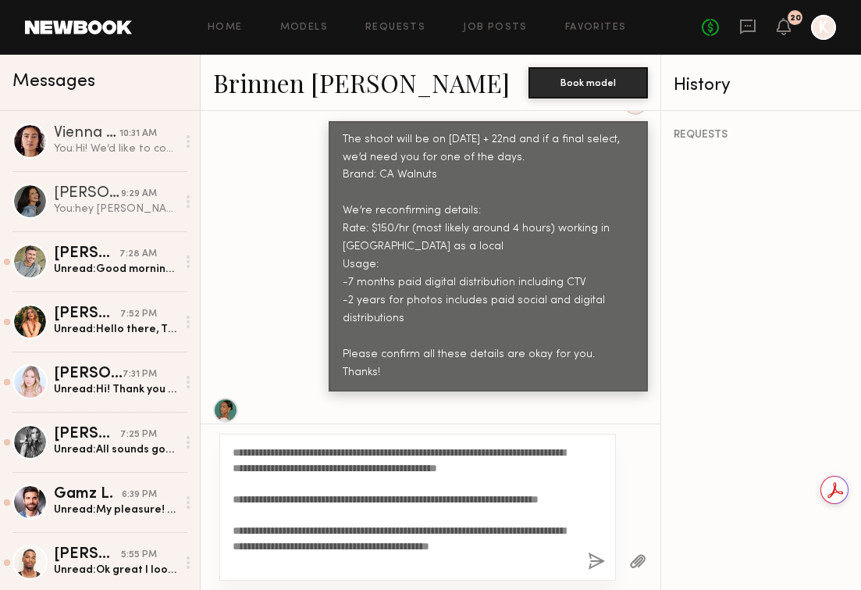
scroll to position [0, 0]
click at [480, 451] on textarea "**********" at bounding box center [404, 506] width 343 height 125
type textarea "**********"
click at [596, 561] on button "button" at bounding box center [596, 562] width 17 height 20
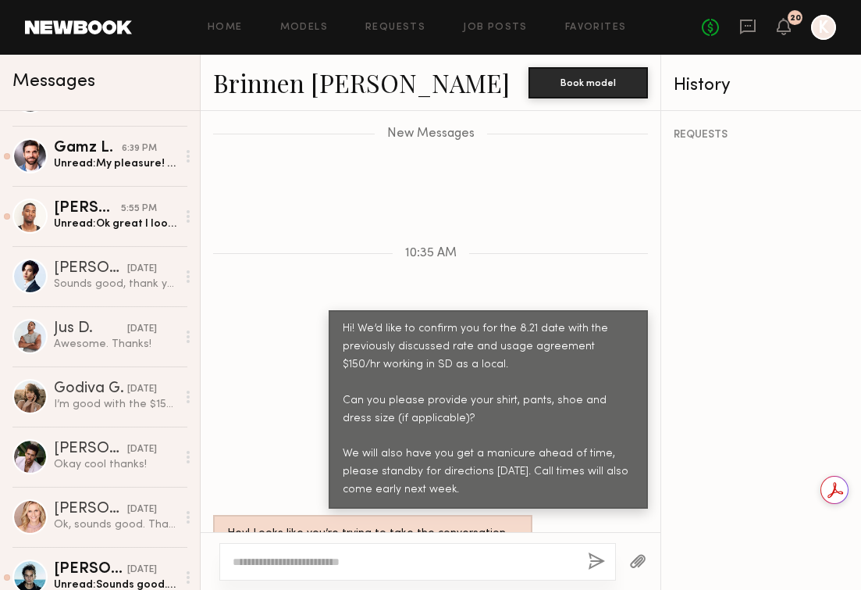
scroll to position [415, 0]
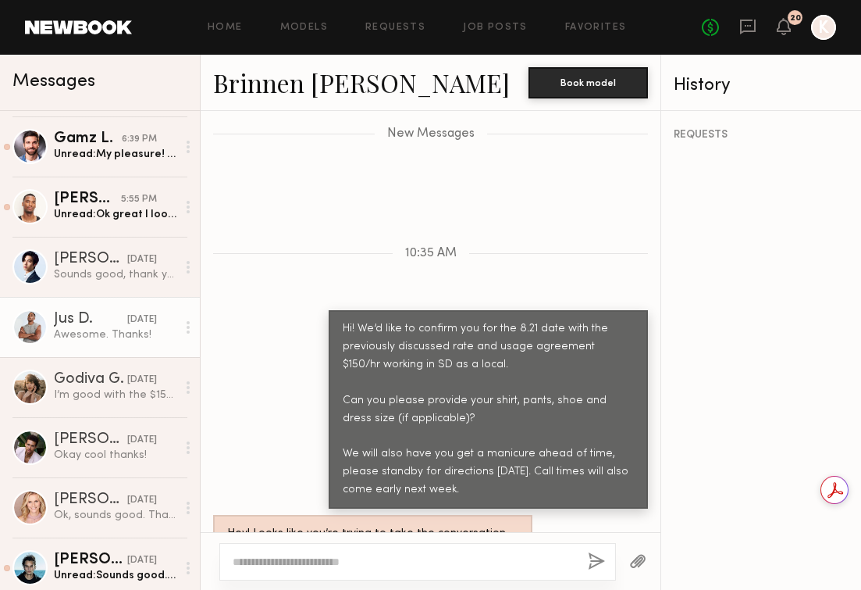
click at [75, 327] on div "Awesome. Thanks!" at bounding box center [115, 334] width 123 height 15
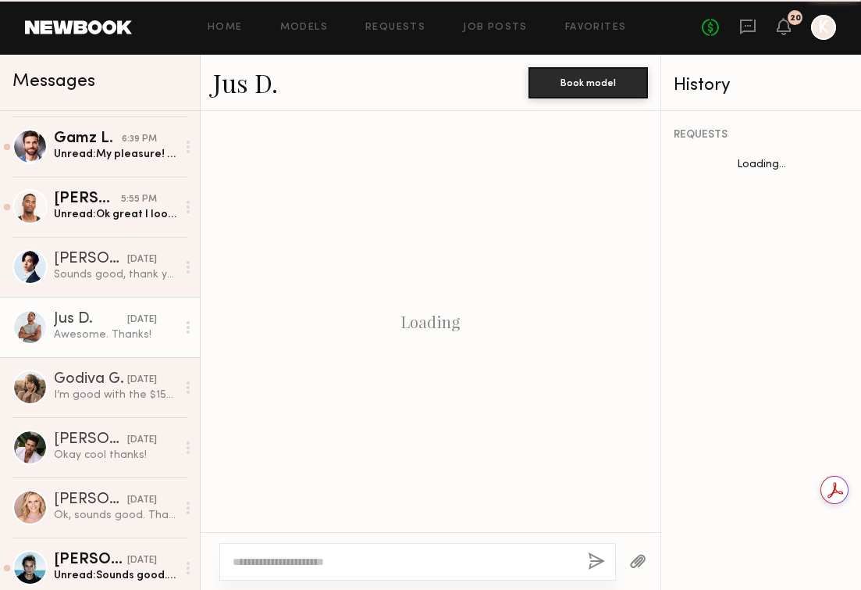
scroll to position [1537, 0]
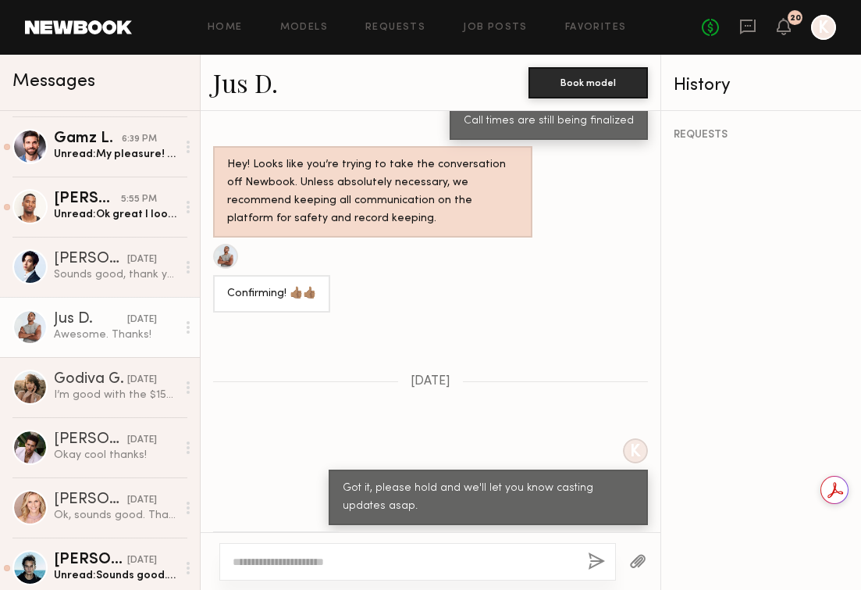
click at [422, 561] on textarea at bounding box center [404, 562] width 343 height 16
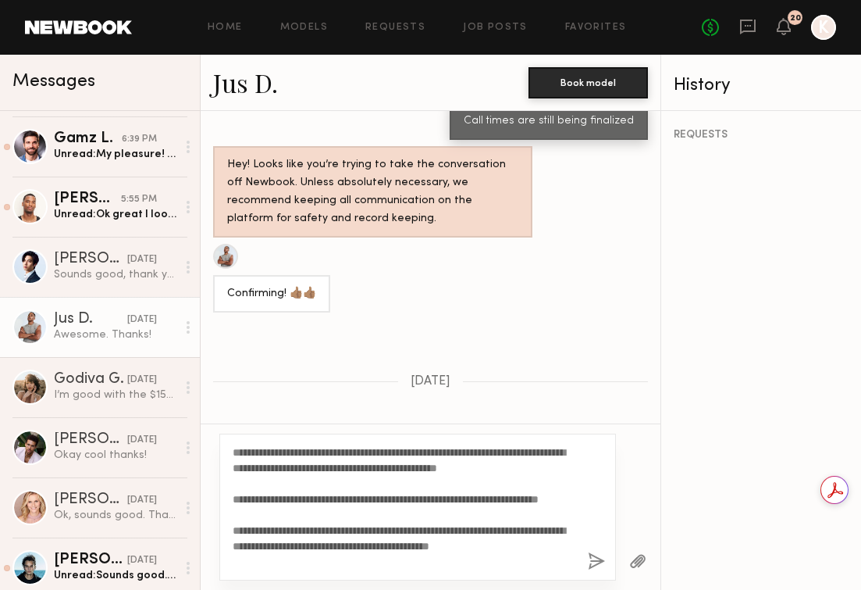
scroll to position [0, 0]
click at [483, 453] on textarea "**********" at bounding box center [404, 506] width 343 height 125
type textarea "**********"
click at [595, 561] on button "button" at bounding box center [596, 562] width 17 height 20
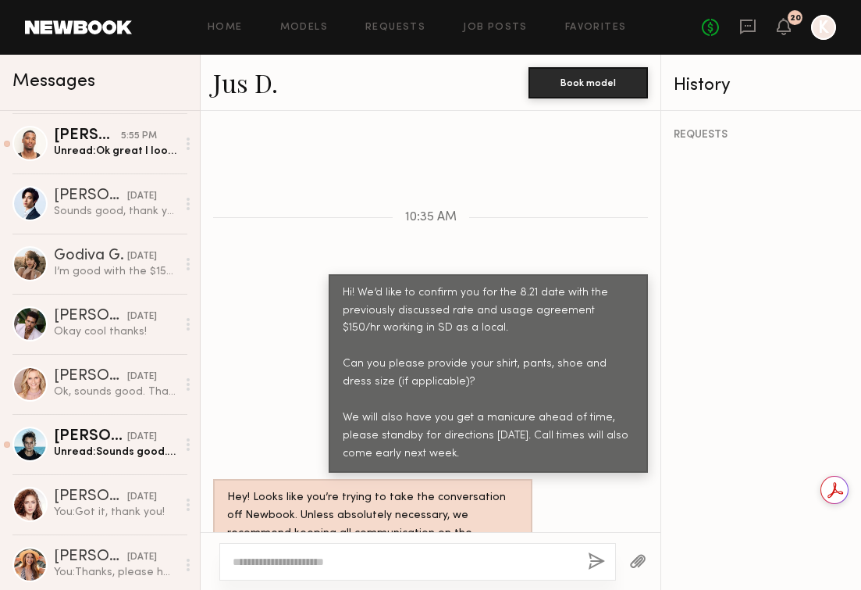
scroll to position [546, 0]
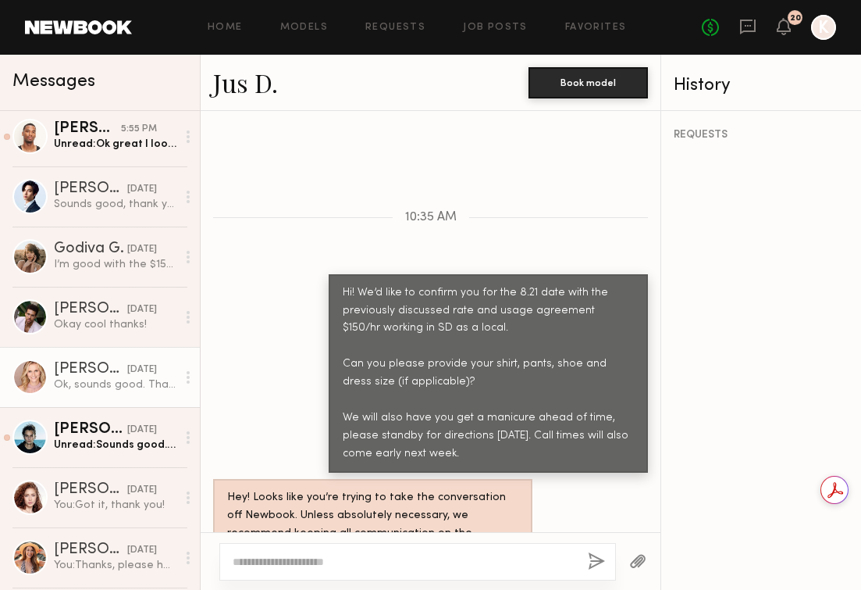
click at [90, 372] on div "[PERSON_NAME]" at bounding box center [90, 370] width 73 height 16
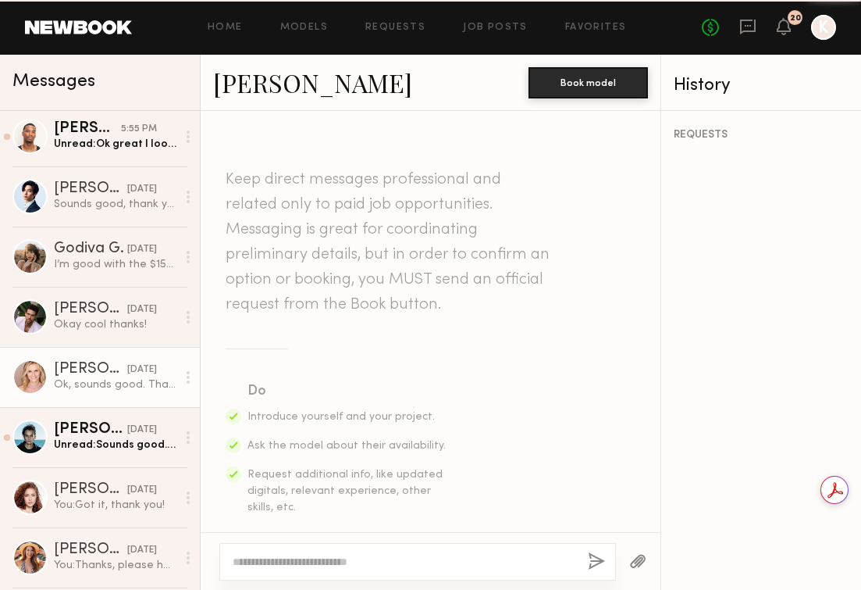
scroll to position [1427, 0]
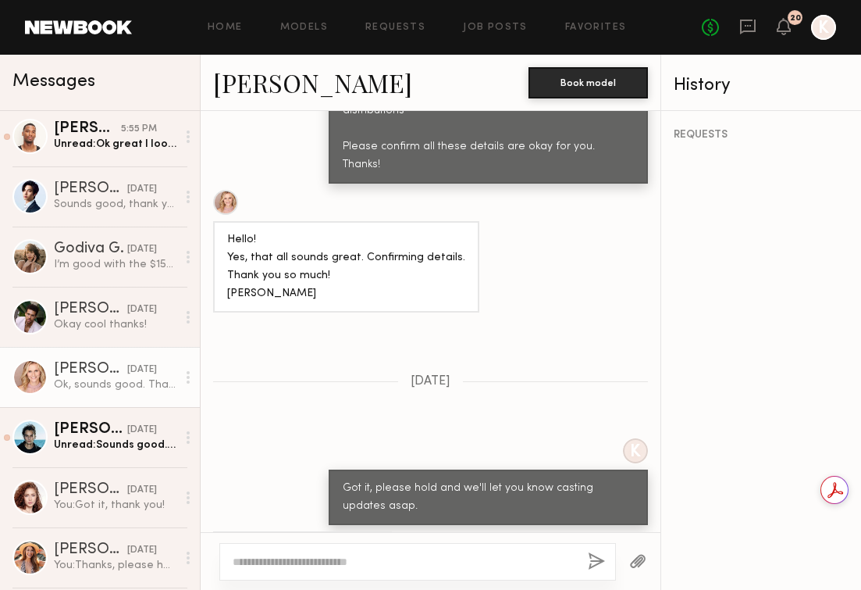
click at [339, 557] on textarea at bounding box center [404, 562] width 343 height 16
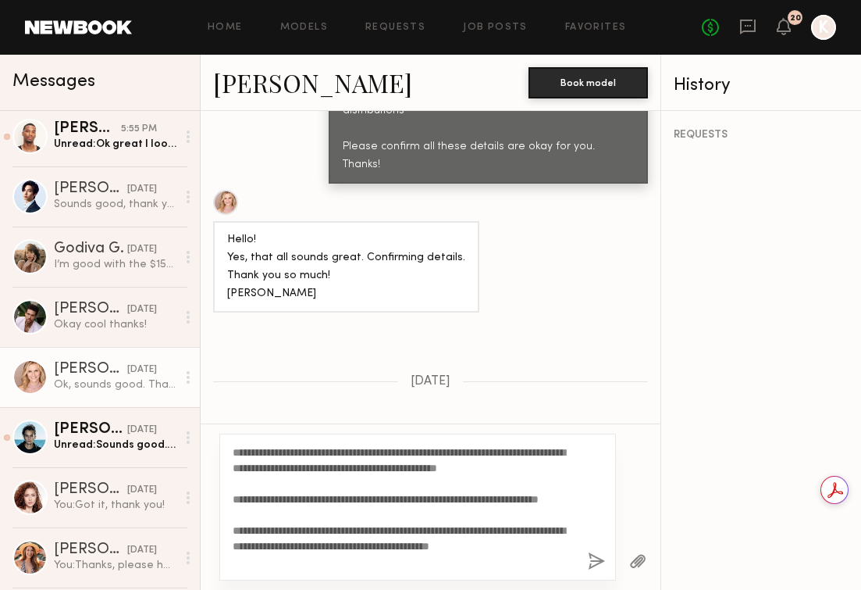
scroll to position [0, 0]
click at [483, 451] on textarea "**********" at bounding box center [404, 506] width 343 height 125
type textarea "**********"
click at [597, 561] on button "button" at bounding box center [596, 562] width 17 height 20
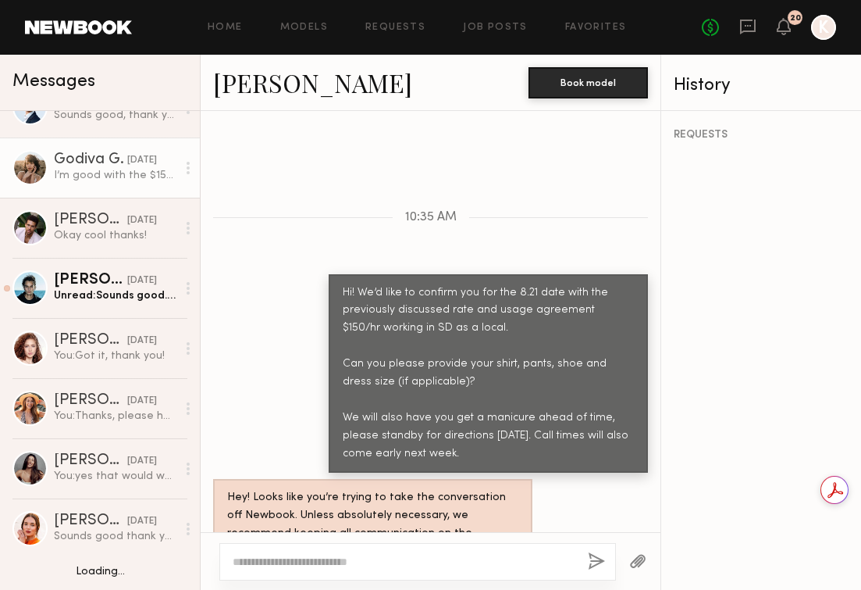
scroll to position [741, 0]
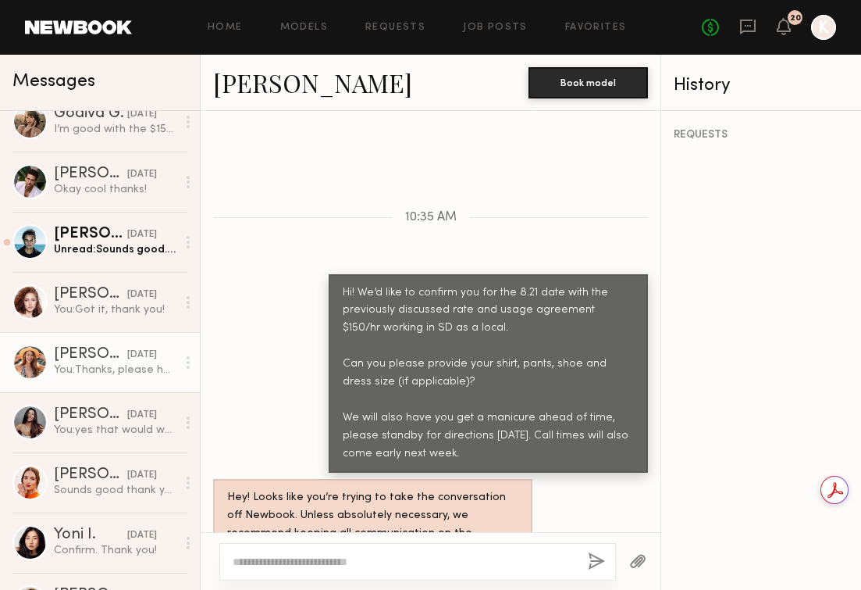
click at [87, 359] on div "[PERSON_NAME]" at bounding box center [90, 355] width 73 height 16
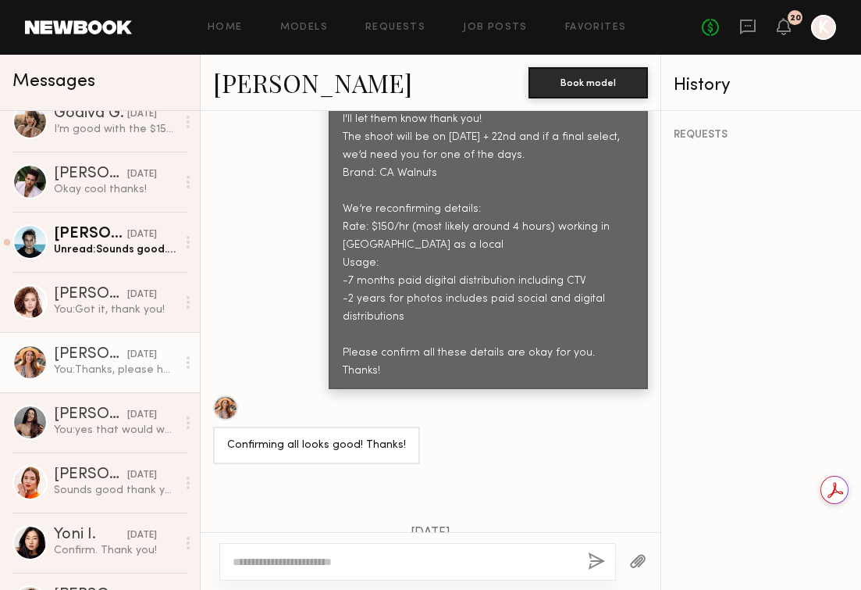
scroll to position [1320, 0]
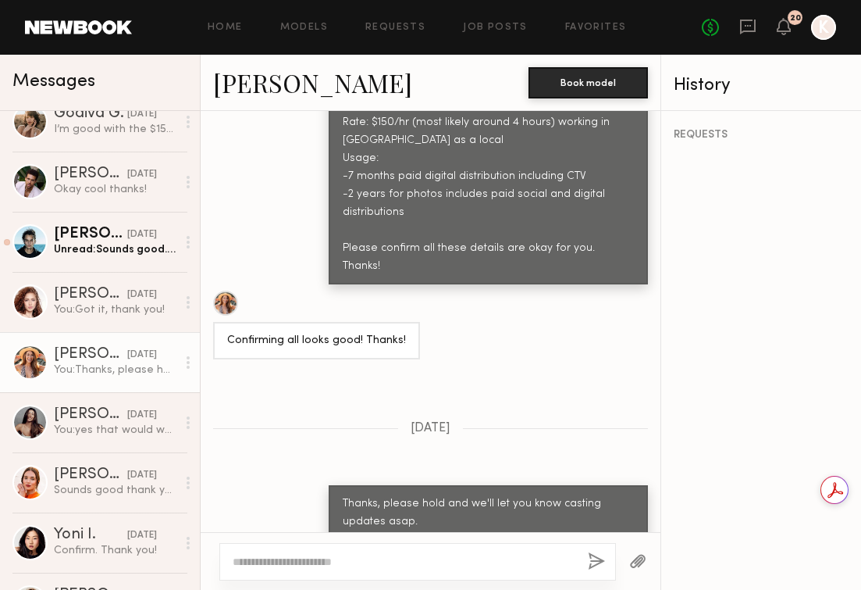
click at [339, 557] on textarea at bounding box center [404, 562] width 343 height 16
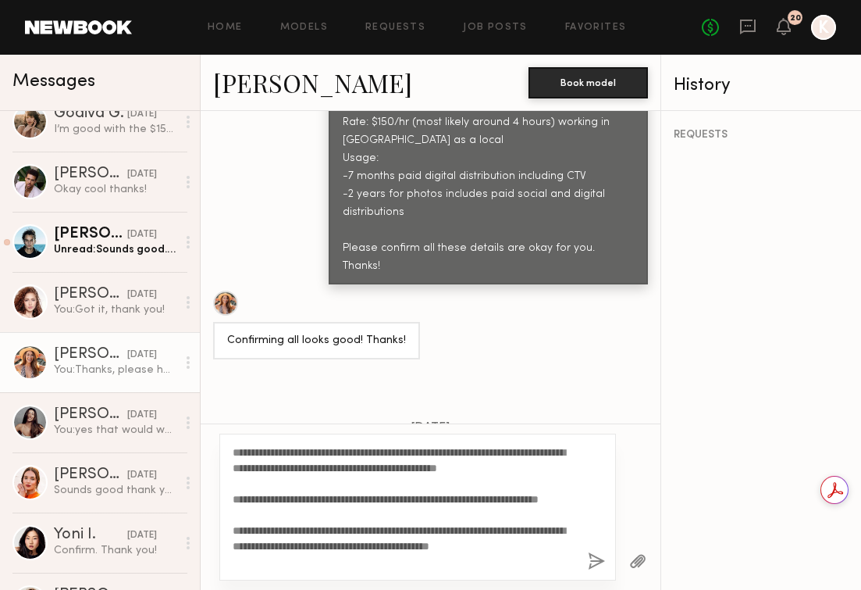
scroll to position [0, 0]
click at [481, 454] on textarea "**********" at bounding box center [404, 506] width 343 height 125
type textarea "**********"
click at [590, 556] on button "button" at bounding box center [596, 562] width 17 height 20
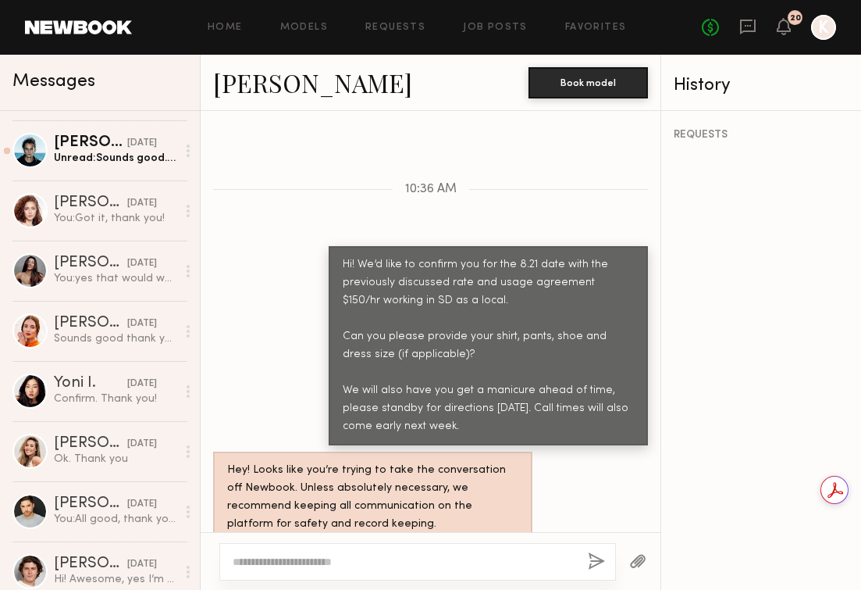
scroll to position [922, 0]
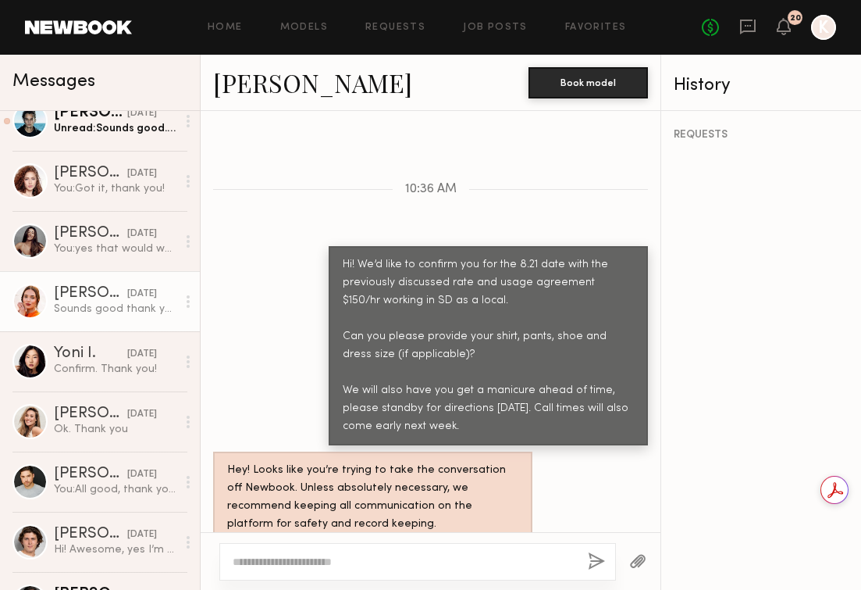
click at [80, 301] on div "Sounds good thank you!" at bounding box center [115, 308] width 123 height 15
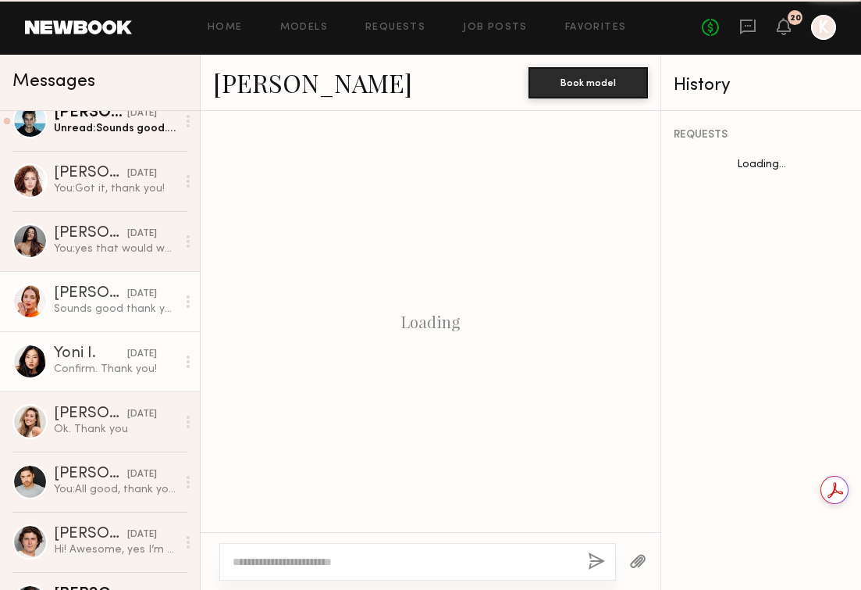
scroll to position [1219, 0]
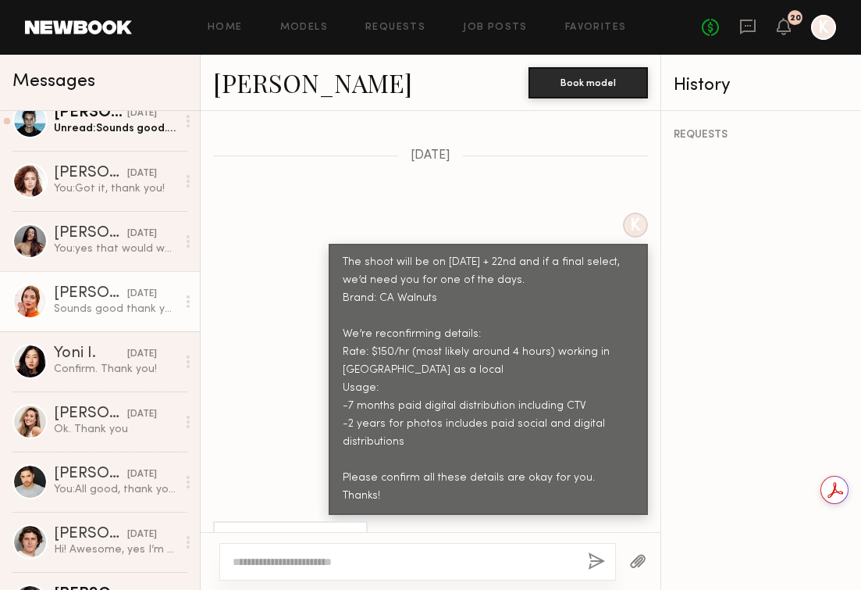
click at [297, 560] on textarea at bounding box center [404, 562] width 343 height 16
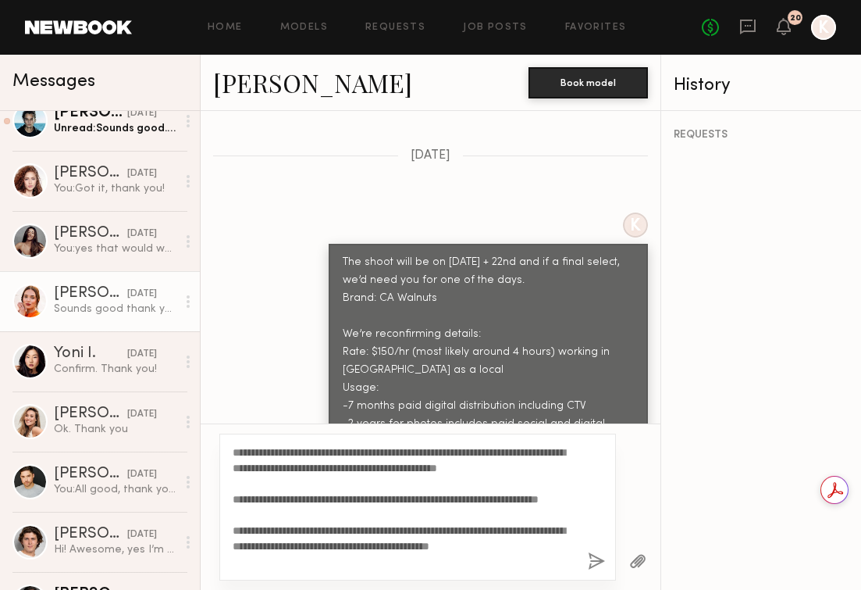
scroll to position [0, 0]
click at [483, 455] on textarea "**********" at bounding box center [404, 506] width 343 height 125
click at [315, 478] on textarea "**********" at bounding box center [404, 506] width 343 height 125
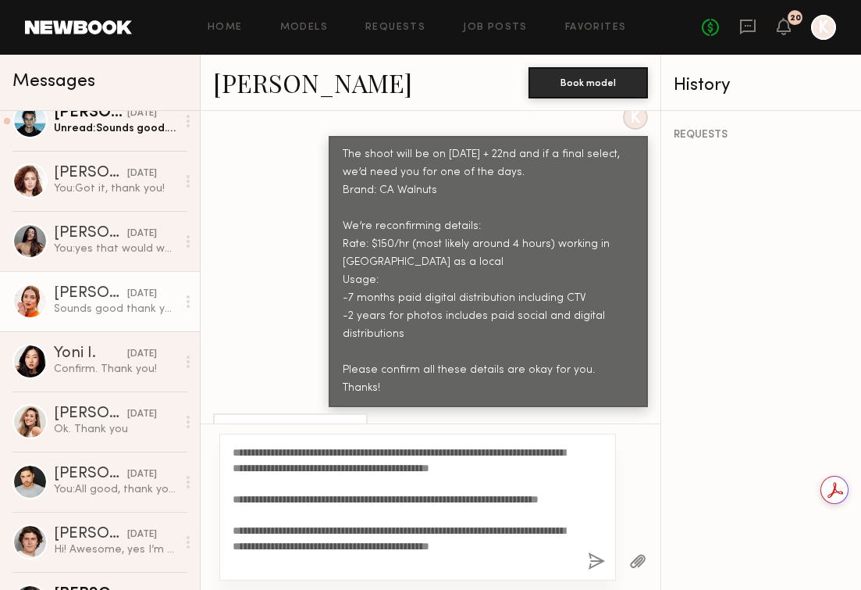
click at [343, 514] on textarea "**********" at bounding box center [404, 506] width 343 height 125
type textarea "**********"
click at [590, 560] on button "button" at bounding box center [596, 562] width 17 height 20
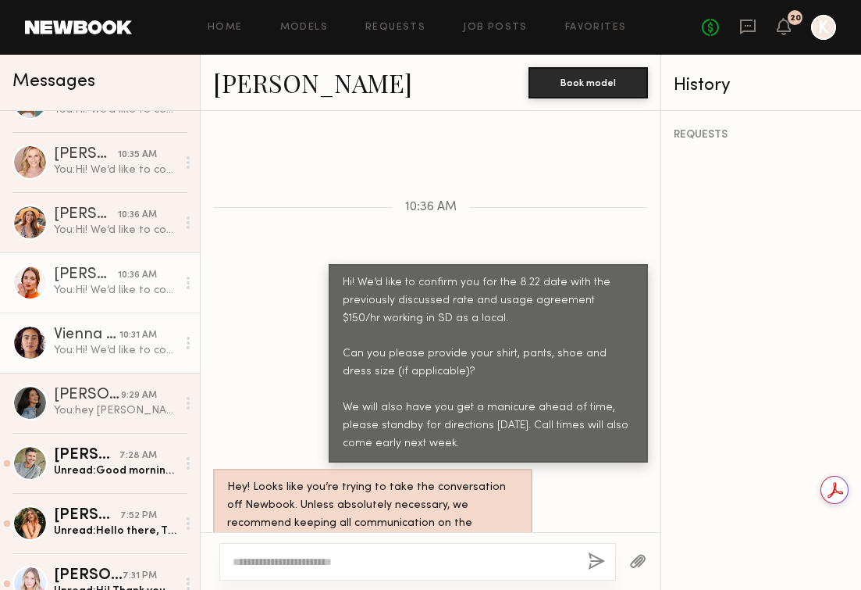
scroll to position [110, 0]
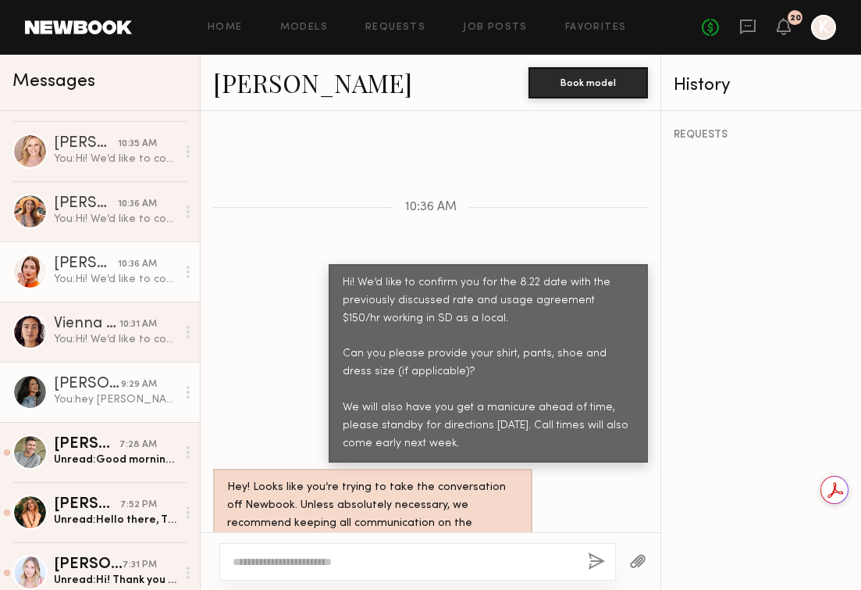
click at [78, 402] on div "You: hey [PERSON_NAME]! just wanted to check if you were still available for th…" at bounding box center [115, 399] width 123 height 15
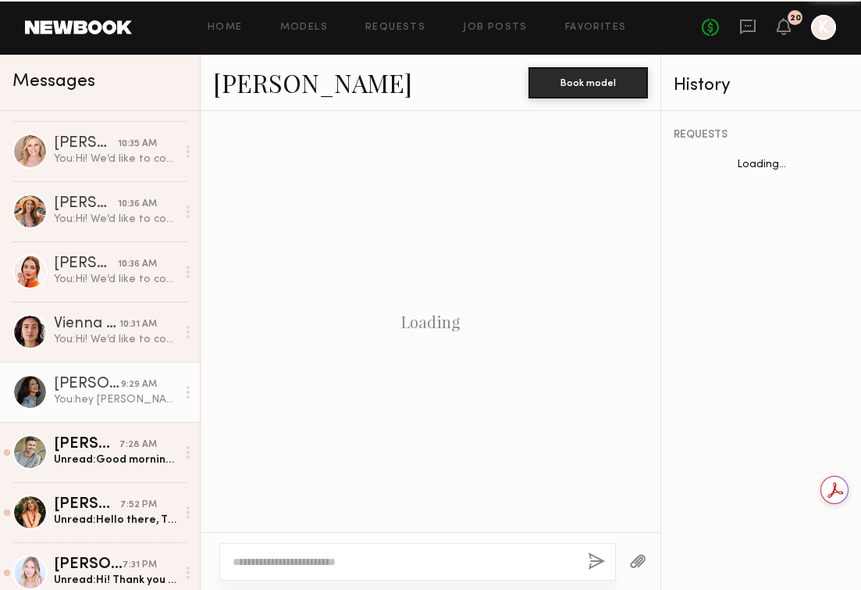
scroll to position [1169, 0]
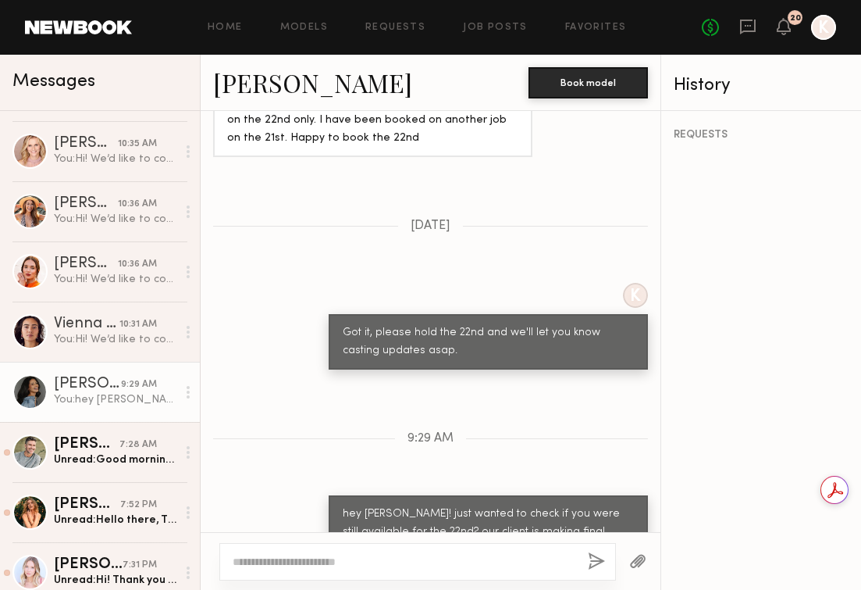
click at [356, 561] on textarea at bounding box center [404, 562] width 343 height 16
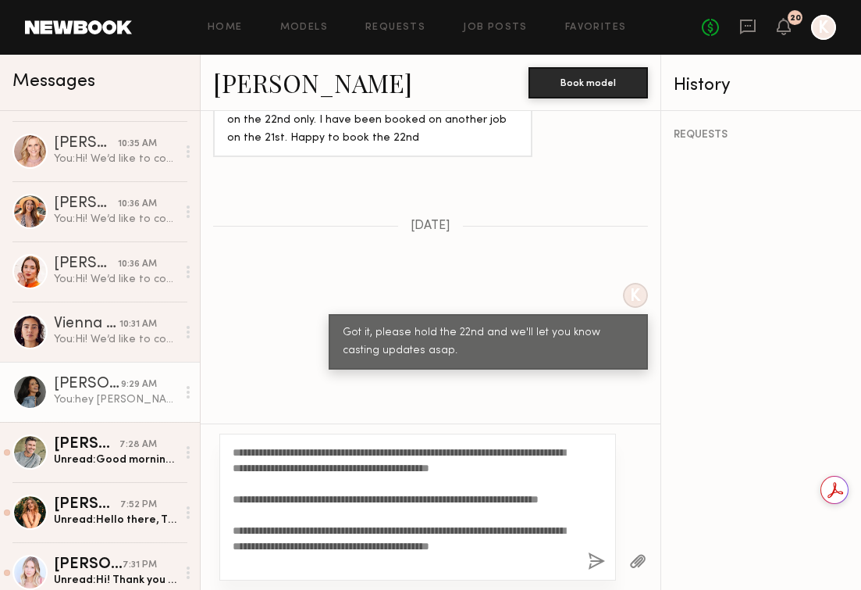
scroll to position [16, 0]
type textarea "**********"
click at [597, 557] on button "button" at bounding box center [596, 562] width 17 height 20
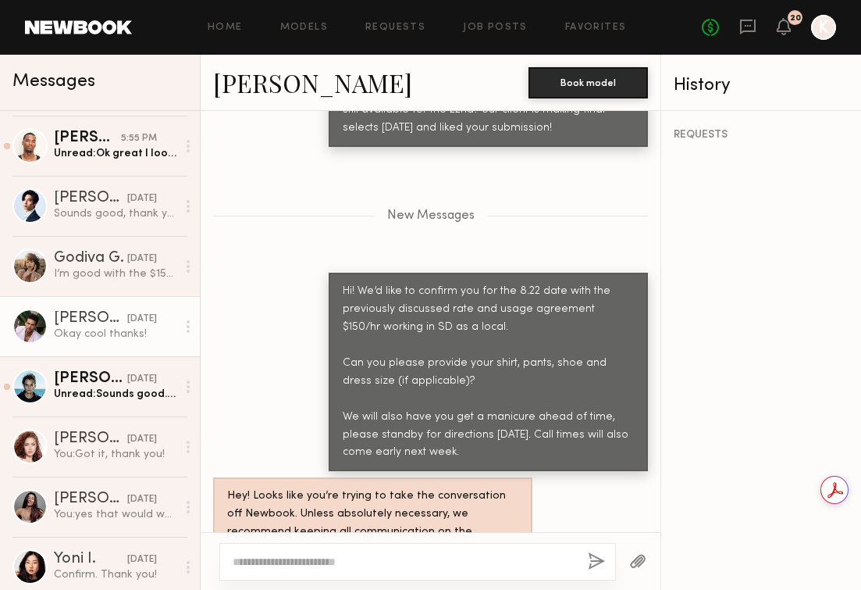
scroll to position [721, 0]
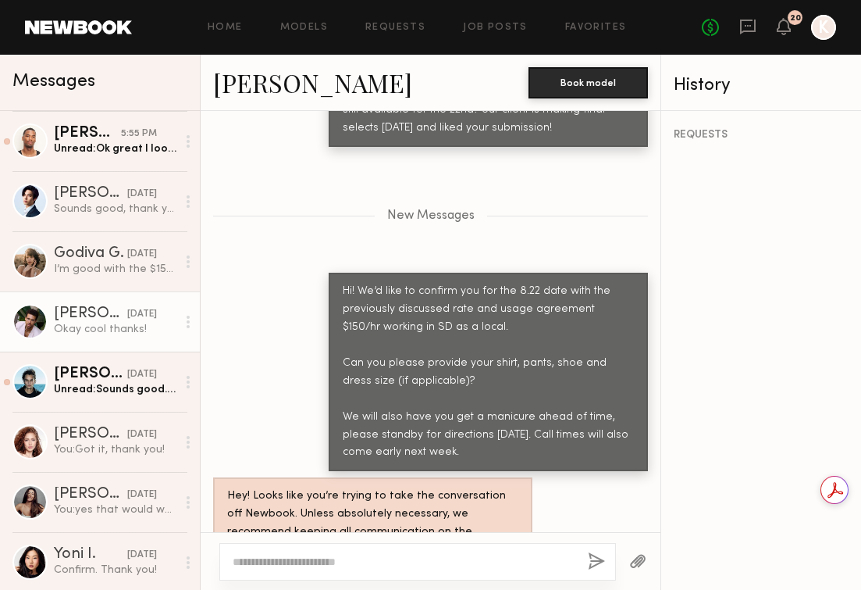
click at [80, 323] on div "Okay cool thanks!" at bounding box center [115, 329] width 123 height 15
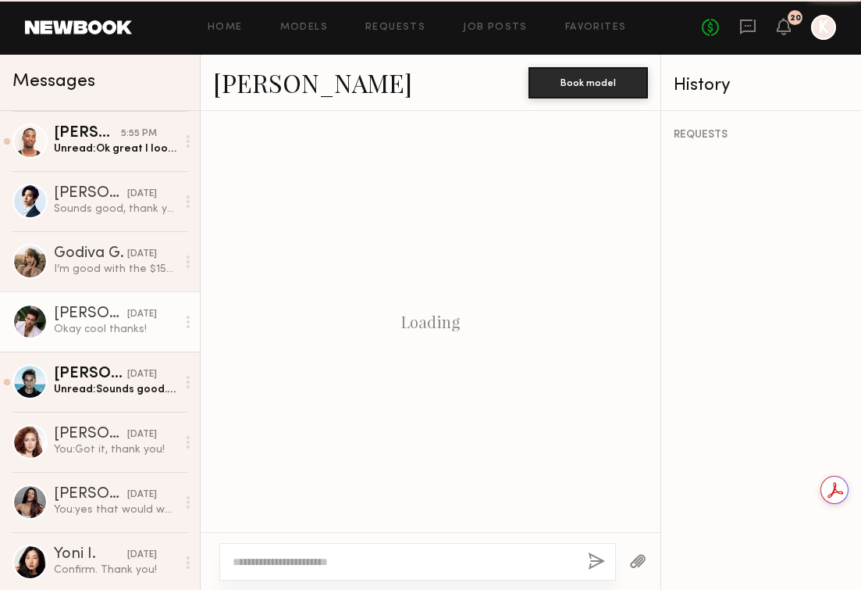
scroll to position [1409, 0]
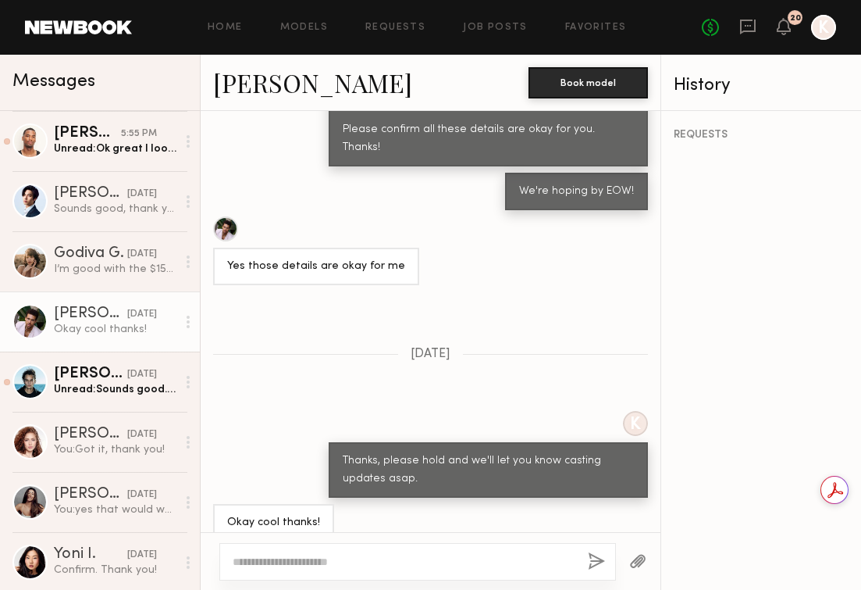
click at [307, 556] on textarea at bounding box center [404, 562] width 343 height 16
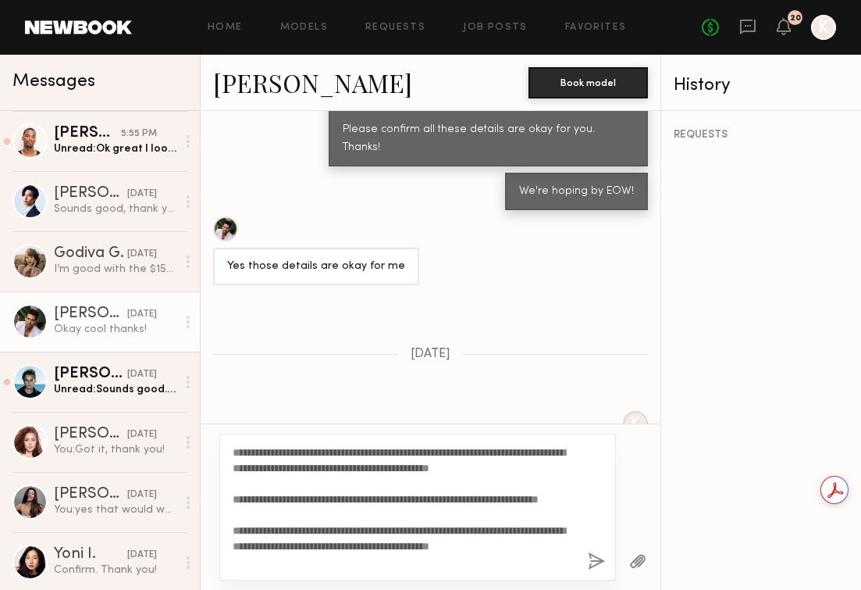
type textarea "**********"
click at [597, 552] on button "button" at bounding box center [596, 562] width 17 height 20
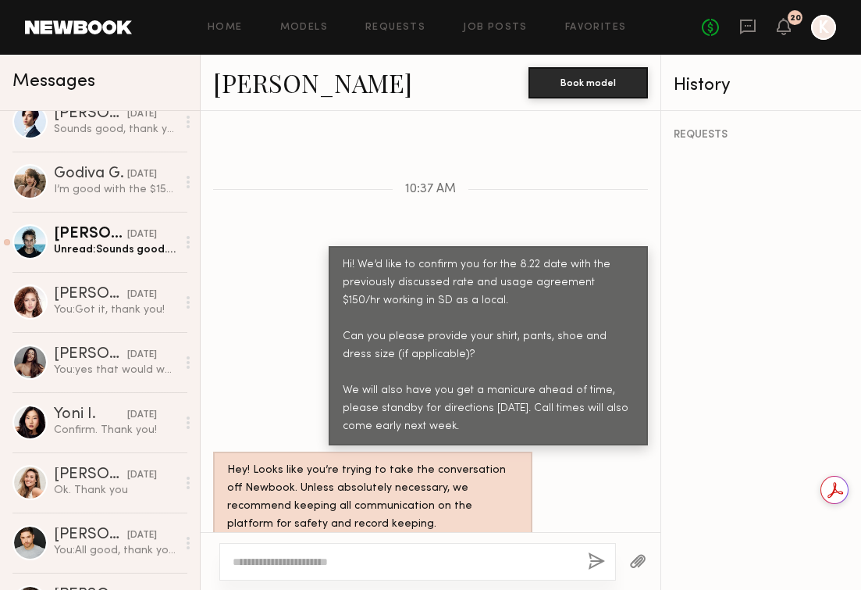
scroll to position [895, 0]
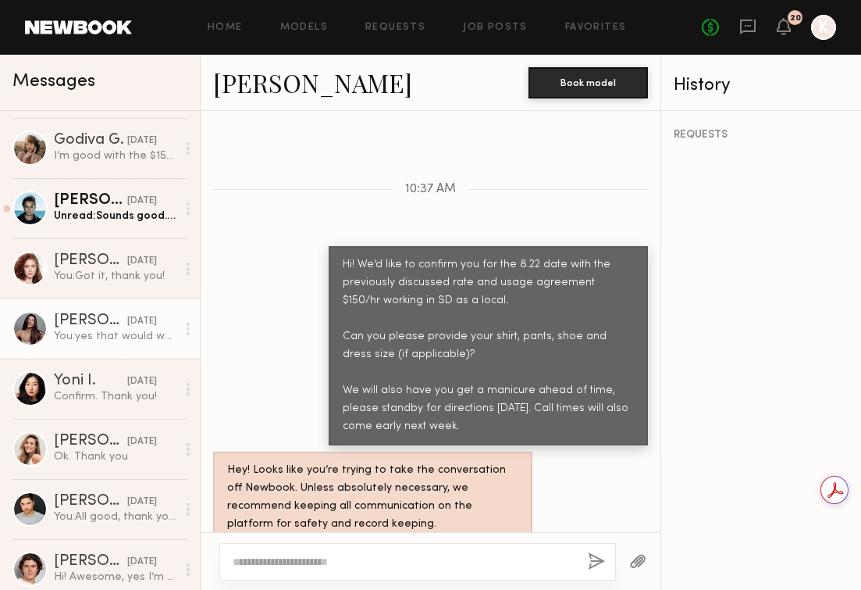
click at [82, 322] on div "[PERSON_NAME]" at bounding box center [90, 321] width 73 height 16
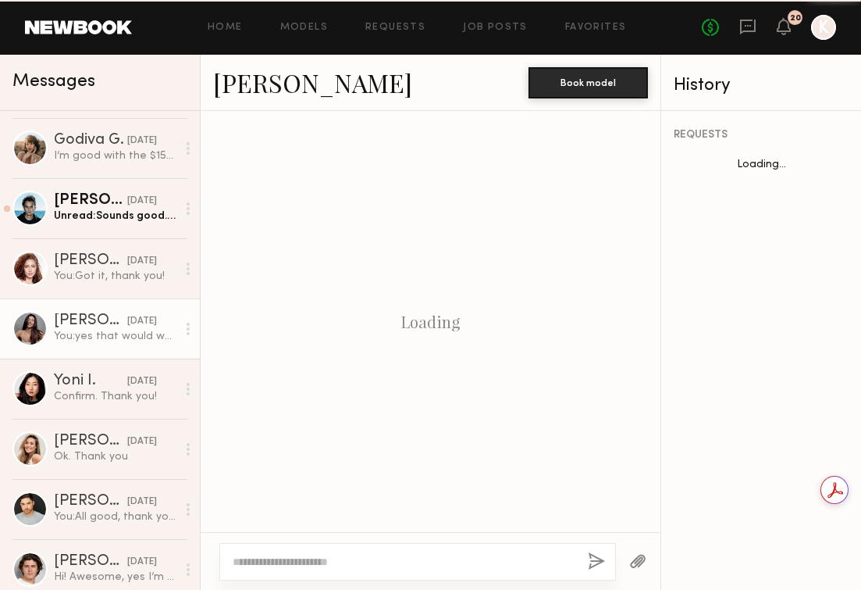
scroll to position [1251, 0]
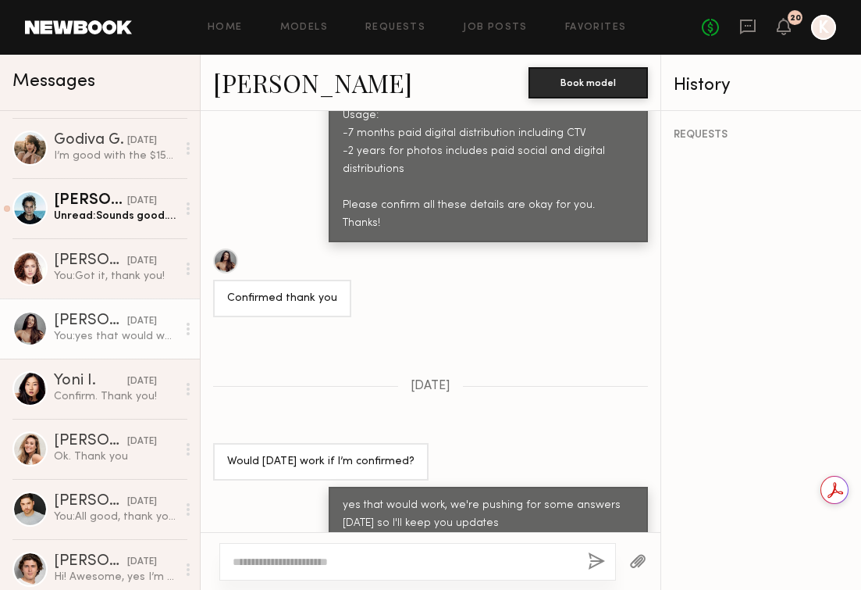
click at [350, 563] on textarea at bounding box center [404, 562] width 343 height 16
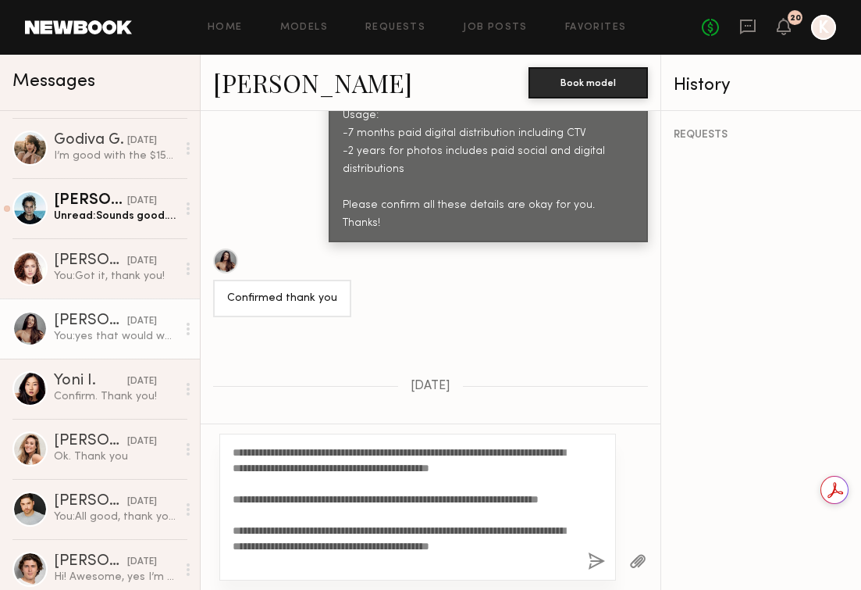
scroll to position [16, 0]
type textarea "**********"
click at [600, 554] on button "button" at bounding box center [596, 562] width 17 height 20
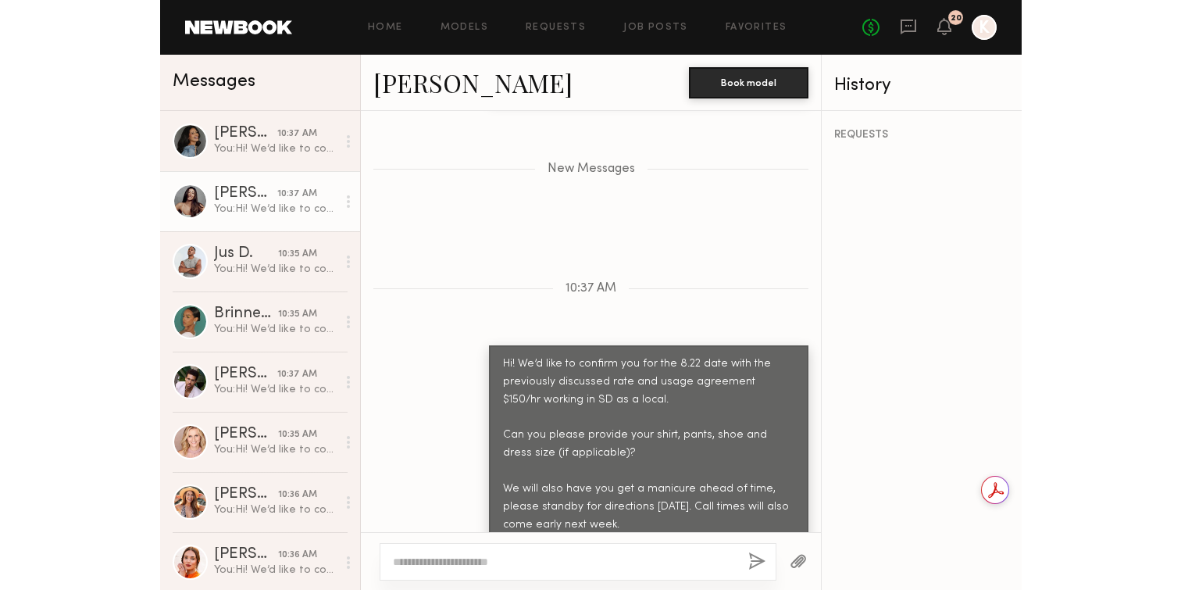
scroll to position [0, 0]
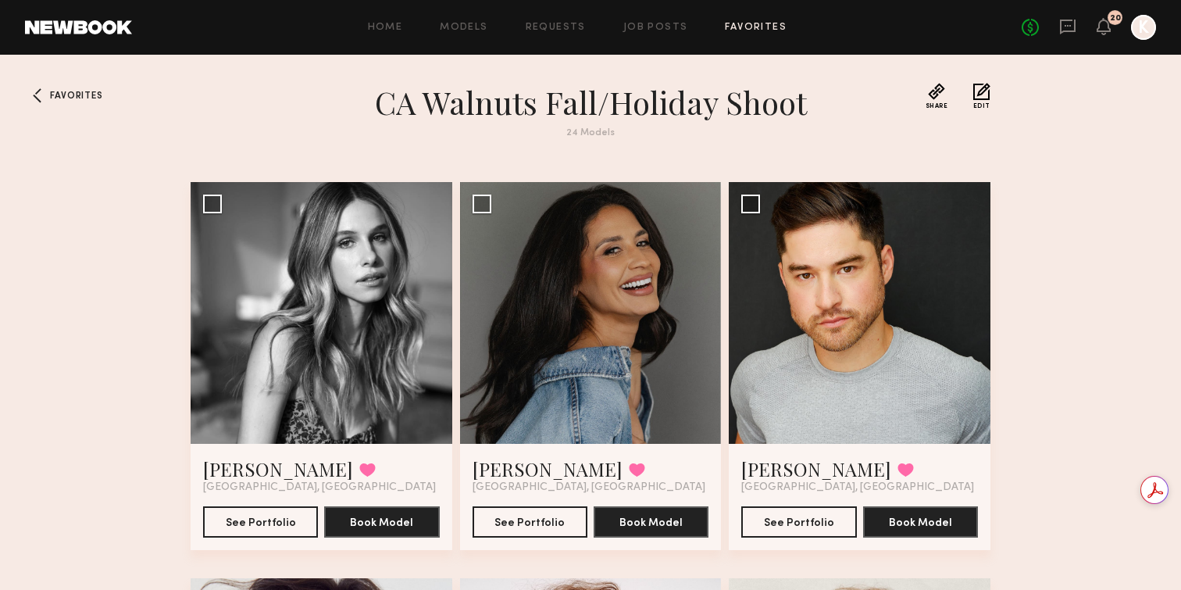
scroll to position [1515, 0]
